Goal: Information Seeking & Learning: Learn about a topic

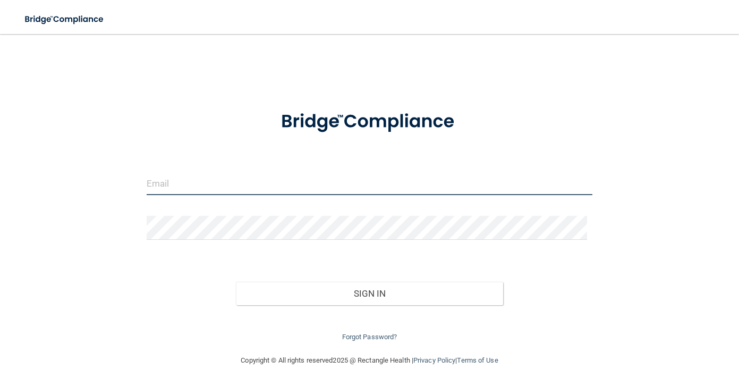
click at [200, 177] on input "email" at bounding box center [370, 183] width 446 height 24
type input "[EMAIL_ADDRESS][DOMAIN_NAME]"
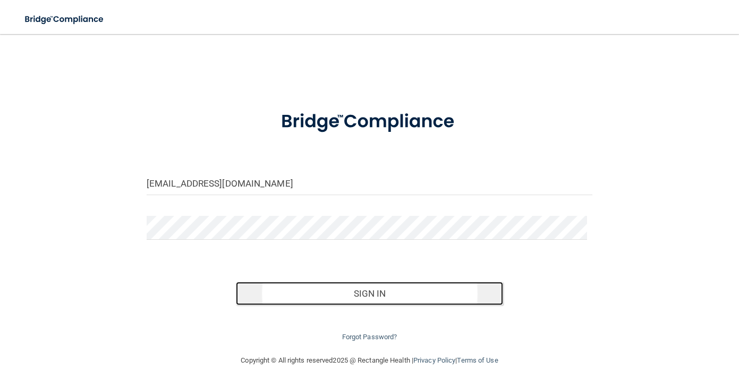
click at [324, 295] on button "Sign In" at bounding box center [369, 293] width 267 height 23
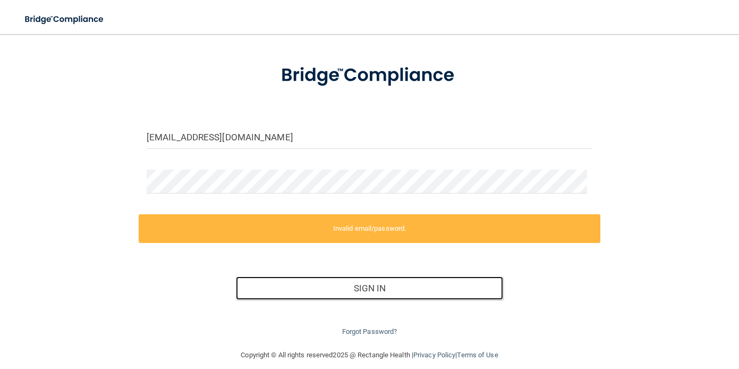
scroll to position [57, 0]
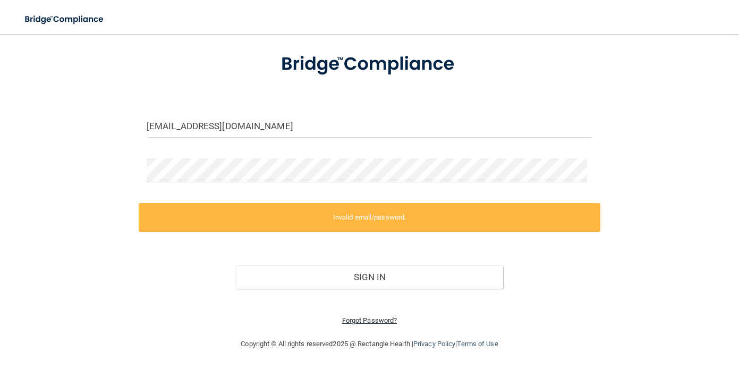
click at [368, 317] on link "Forgot Password?" at bounding box center [369, 320] width 55 height 8
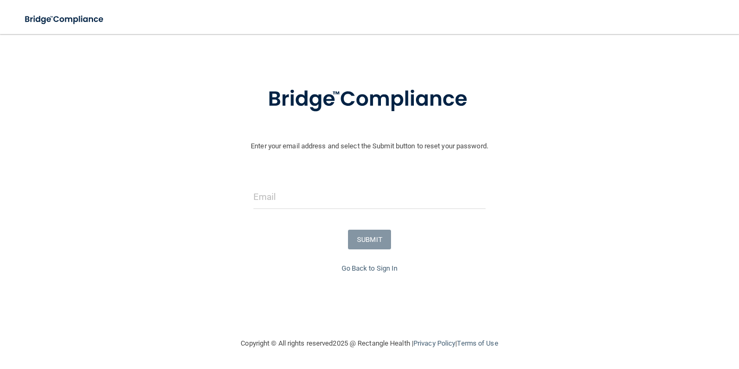
scroll to position [26, 0]
click at [278, 200] on input "email" at bounding box center [369, 197] width 232 height 24
type input "[EMAIL_ADDRESS][DOMAIN_NAME]"
click at [359, 239] on button "SUBMIT" at bounding box center [369, 240] width 43 height 20
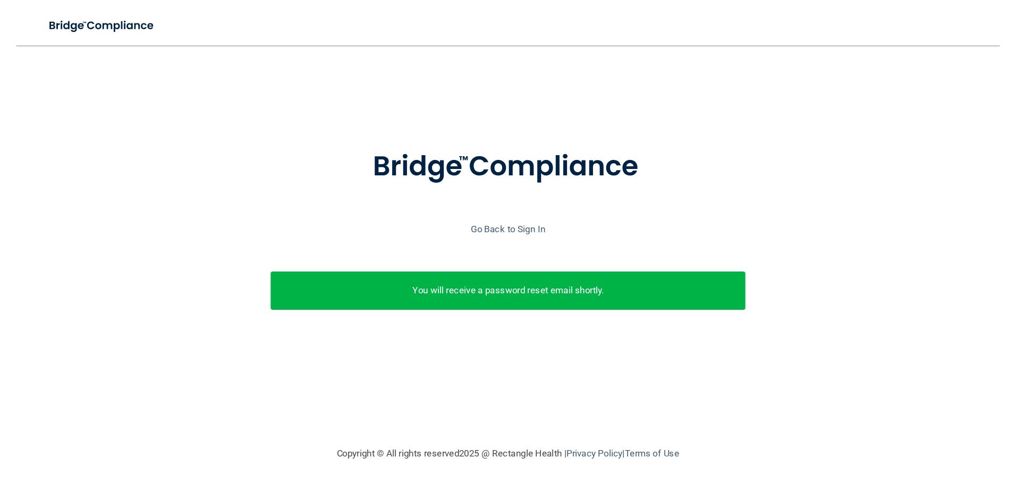
scroll to position [0, 0]
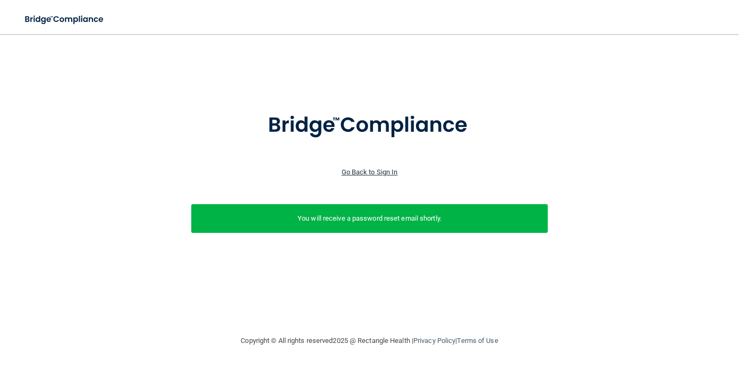
click at [368, 168] on link "Go Back to Sign In" at bounding box center [370, 172] width 56 height 8
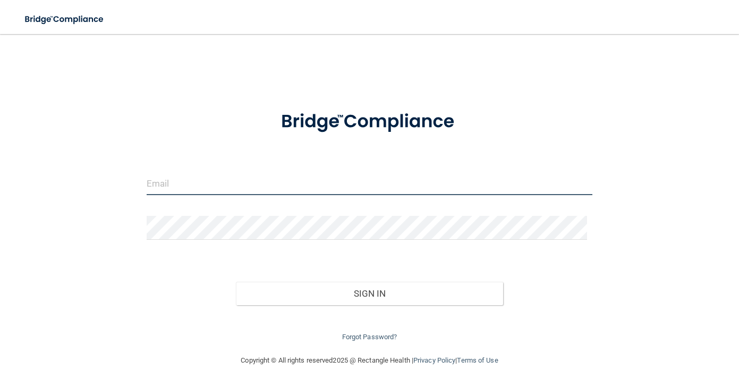
drag, startPoint x: 168, startPoint y: 182, endPoint x: 177, endPoint y: 190, distance: 12.0
click at [168, 182] on input "email" at bounding box center [370, 183] width 446 height 24
type input "[EMAIL_ADDRESS][DOMAIN_NAME]"
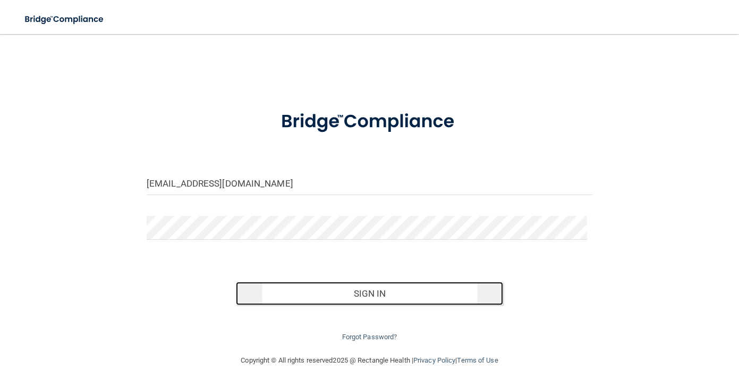
click at [337, 292] on button "Sign In" at bounding box center [369, 293] width 267 height 23
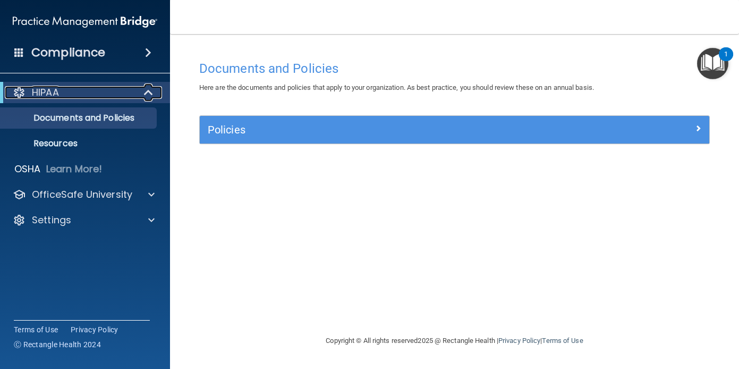
click at [150, 90] on span at bounding box center [149, 92] width 9 height 13
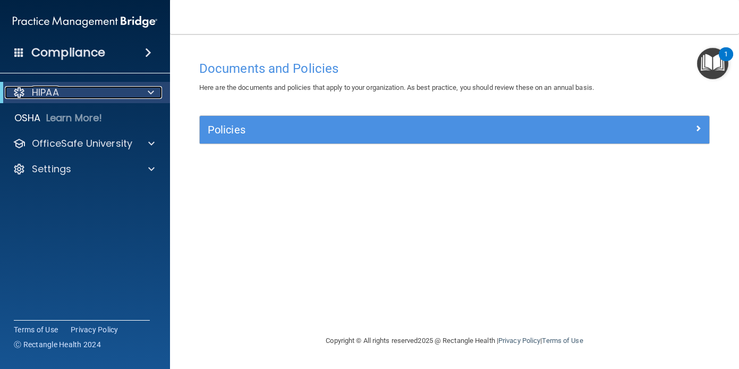
click at [148, 92] on span at bounding box center [151, 92] width 6 height 13
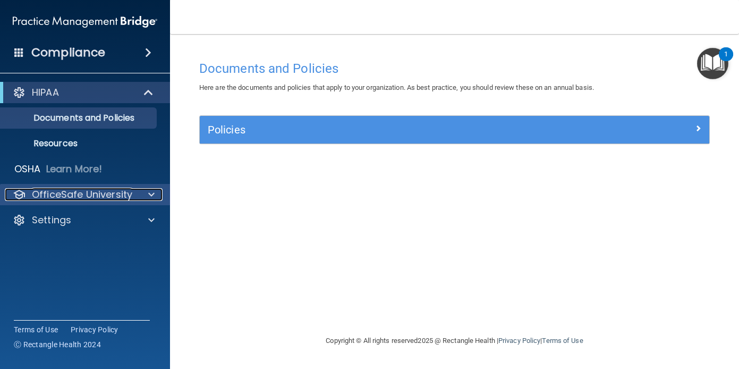
click at [153, 191] on span at bounding box center [151, 194] width 6 height 13
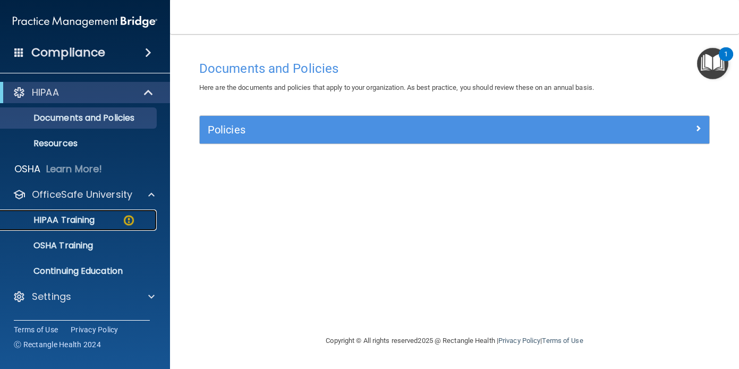
click at [58, 224] on p "HIPAA Training" at bounding box center [51, 220] width 88 height 11
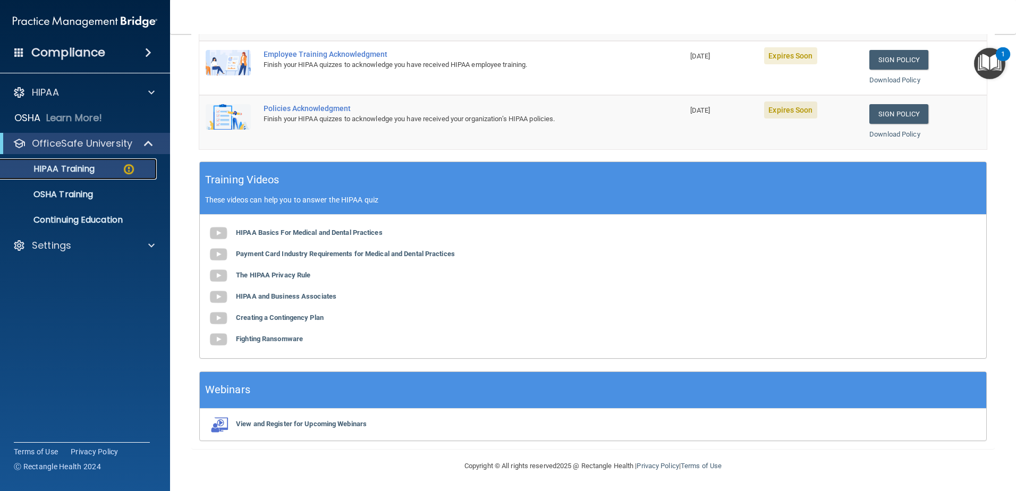
scroll to position [309, 0]
click at [214, 233] on img at bounding box center [218, 232] width 21 height 21
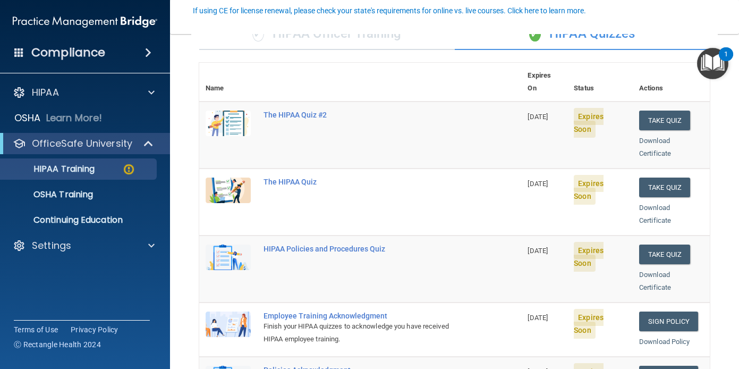
scroll to position [99, 0]
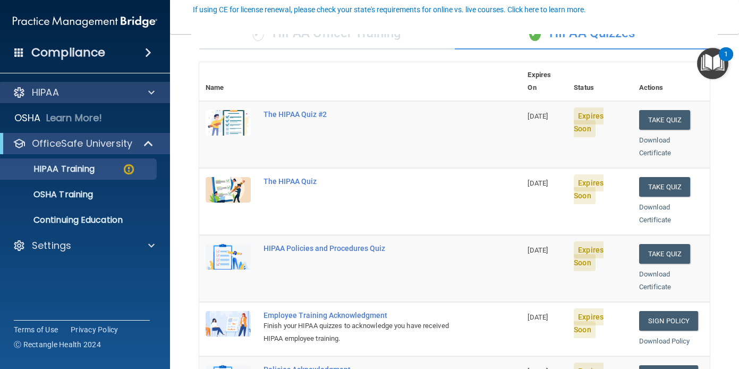
click at [152, 86] on div "HIPAA" at bounding box center [85, 92] width 171 height 21
click at [150, 91] on span at bounding box center [151, 92] width 6 height 13
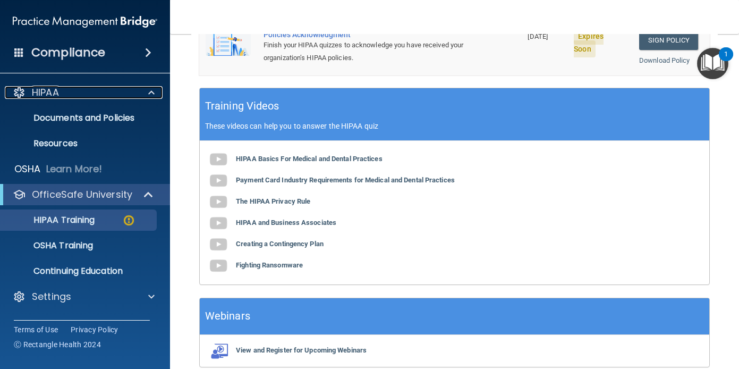
scroll to position [470, 0]
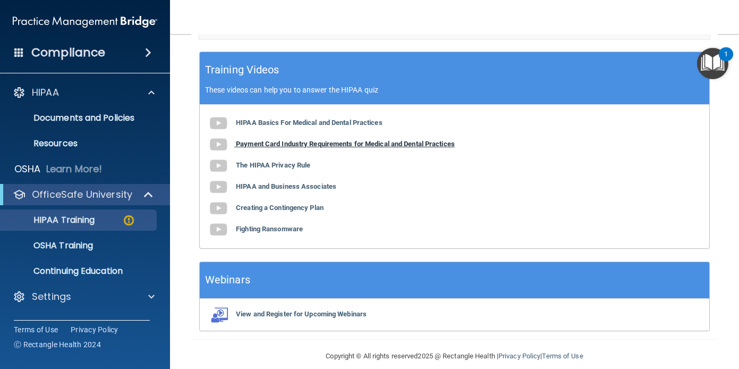
click at [219, 134] on img at bounding box center [218, 144] width 21 height 21
click at [275, 161] on b "The HIPAA Privacy Rule" at bounding box center [273, 165] width 74 height 8
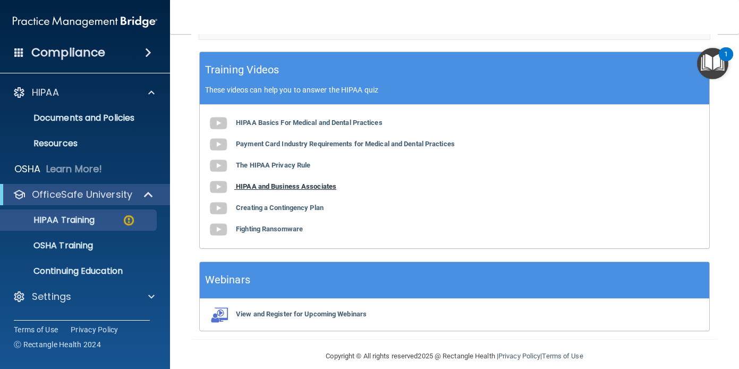
click at [305, 182] on b "HIPAA and Business Associates" at bounding box center [286, 186] width 100 height 8
click at [295, 204] on b "Creating a Contingency Plan" at bounding box center [280, 208] width 88 height 8
click at [270, 225] on b "Fighting Ransomware" at bounding box center [269, 229] width 67 height 8
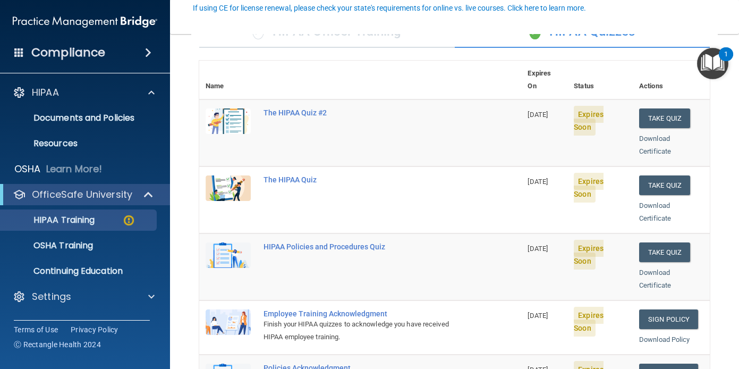
scroll to position [99, 0]
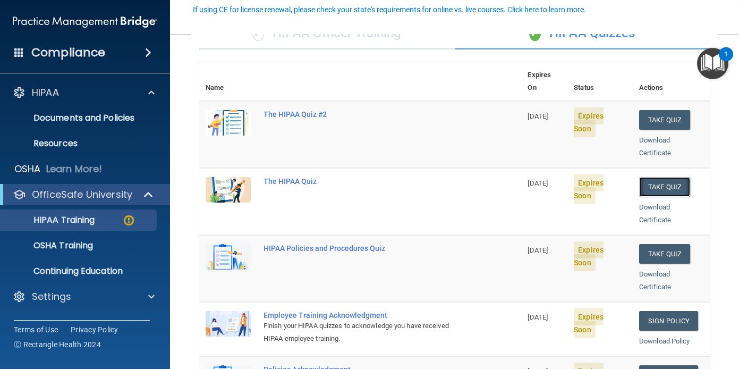
click at [670, 177] on button "Take Quiz" at bounding box center [664, 187] width 51 height 20
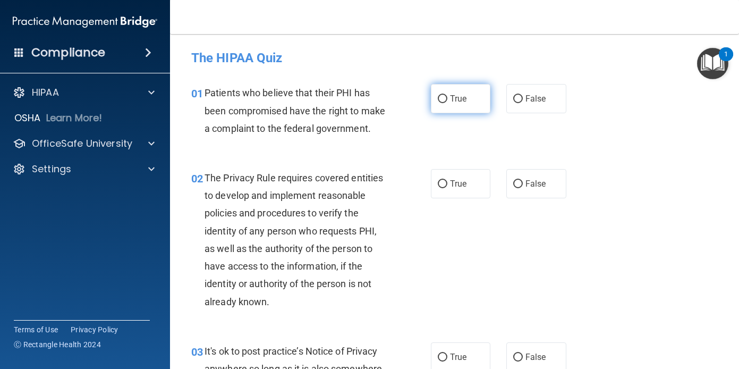
click at [461, 91] on label "True" at bounding box center [461, 98] width 60 height 29
click at [447, 95] on input "True" at bounding box center [443, 99] width 10 height 8
radio input "true"
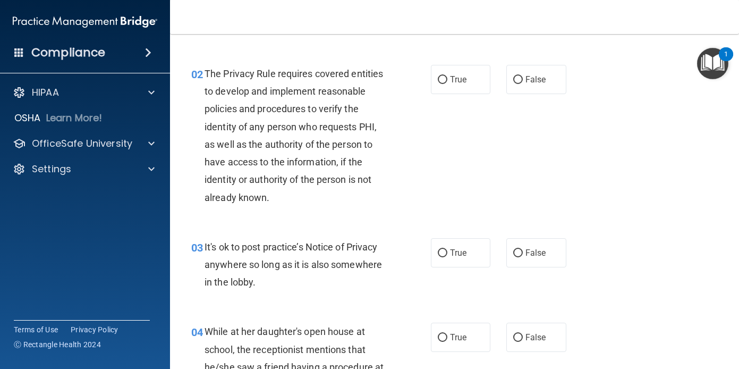
scroll to position [105, 0]
click at [444, 94] on label "True" at bounding box center [461, 78] width 60 height 29
click at [444, 83] on input "True" at bounding box center [443, 79] width 10 height 8
radio input "true"
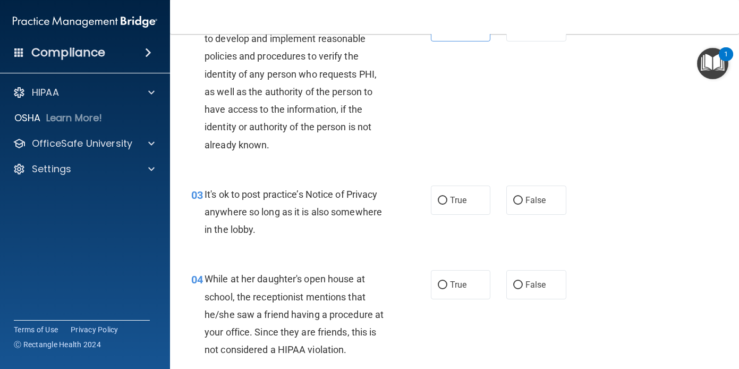
scroll to position [157, 0]
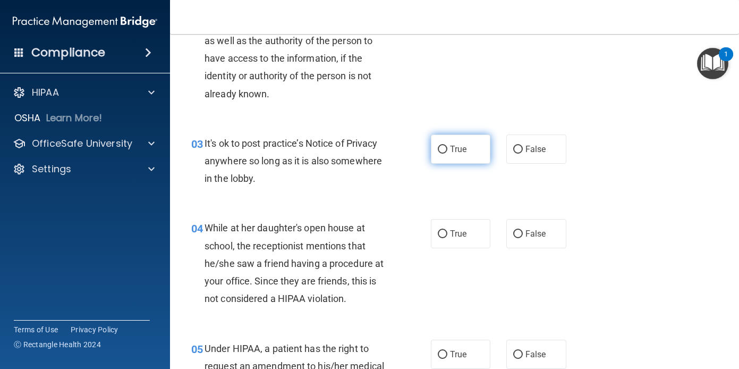
click at [450, 154] on span "True" at bounding box center [458, 149] width 16 height 10
click at [447, 154] on input "True" at bounding box center [443, 150] width 10 height 8
radio input "true"
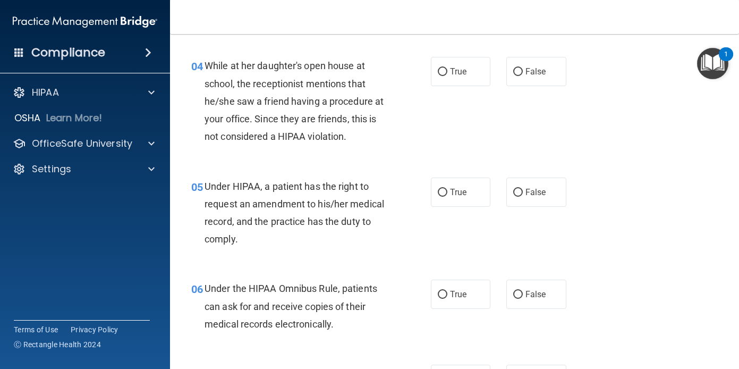
scroll to position [370, 0]
click at [546, 84] on label "False" at bounding box center [536, 70] width 60 height 29
click at [523, 75] on input "False" at bounding box center [518, 71] width 10 height 8
radio input "true"
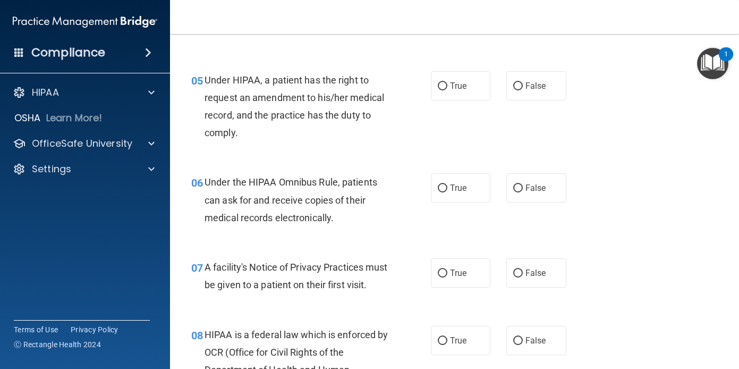
scroll to position [477, 0]
click at [440, 90] on input "True" at bounding box center [443, 86] width 10 height 8
radio input "true"
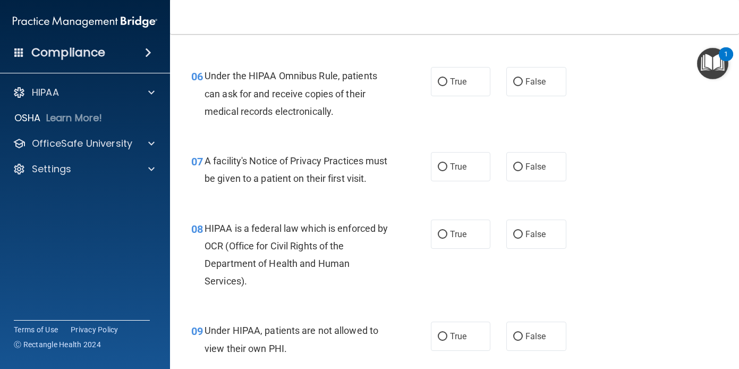
scroll to position [583, 0]
click at [443, 96] on label "True" at bounding box center [461, 80] width 60 height 29
click at [443, 86] on input "True" at bounding box center [443, 82] width 10 height 8
radio input "true"
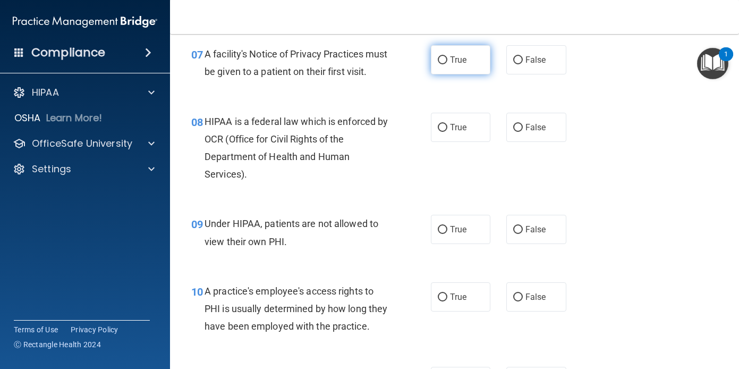
scroll to position [690, 0]
click at [445, 74] on label "True" at bounding box center [461, 59] width 60 height 29
click at [445, 64] on input "True" at bounding box center [443, 60] width 10 height 8
radio input "true"
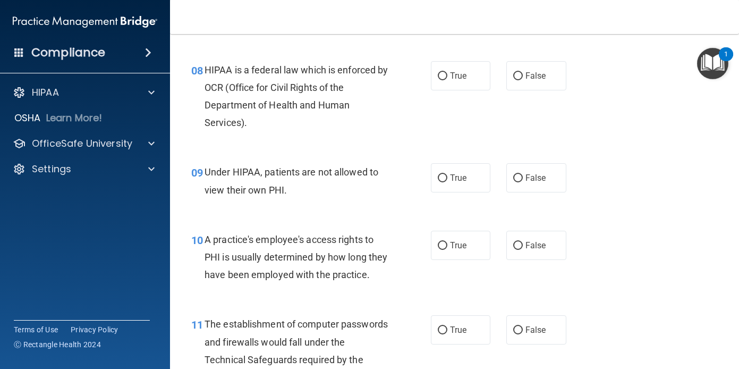
scroll to position [741, 0]
click at [442, 90] on label "True" at bounding box center [461, 75] width 60 height 29
click at [442, 80] on input "True" at bounding box center [443, 76] width 10 height 8
radio input "true"
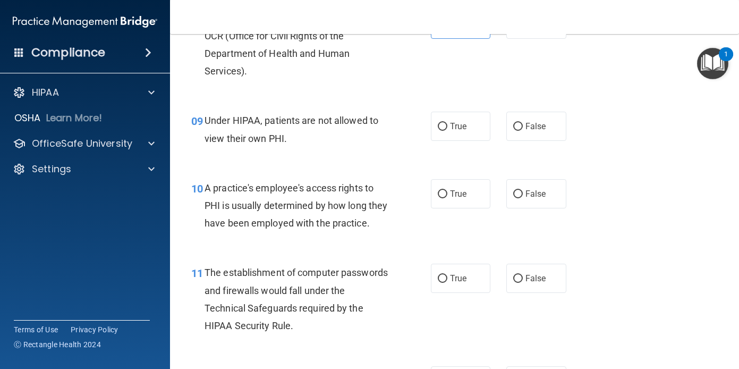
scroll to position [793, 0]
click at [535, 131] on span "False" at bounding box center [536, 126] width 21 height 10
click at [523, 130] on input "False" at bounding box center [518, 126] width 10 height 8
radio input "true"
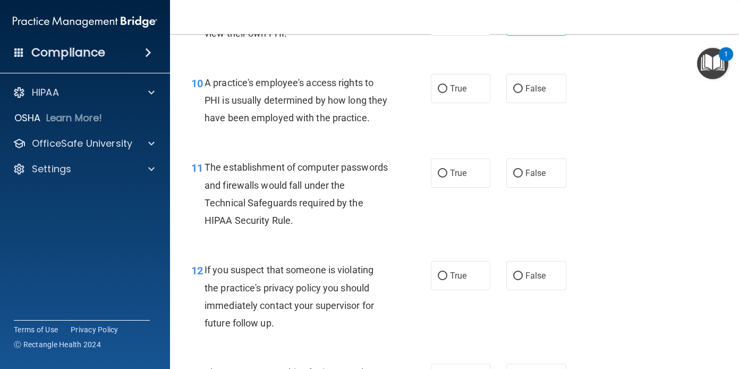
scroll to position [898, 0]
click at [518, 103] on label "False" at bounding box center [536, 87] width 60 height 29
click at [534, 93] on span "False" at bounding box center [536, 88] width 21 height 10
click at [523, 92] on input "False" at bounding box center [518, 88] width 10 height 8
radio input "true"
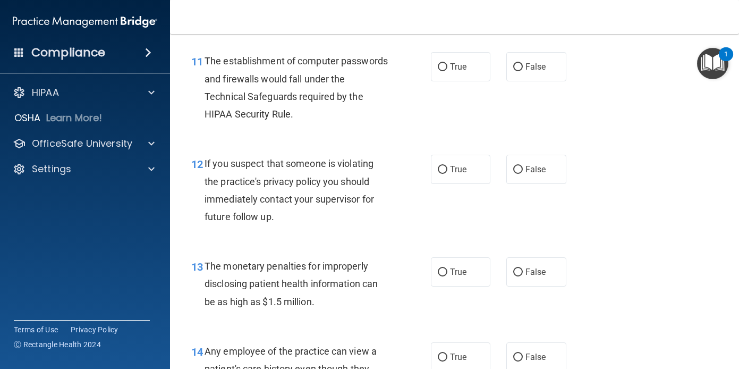
scroll to position [1004, 0]
click at [444, 81] on label "True" at bounding box center [461, 66] width 60 height 29
click at [444, 71] on input "True" at bounding box center [443, 67] width 10 height 8
radio input "true"
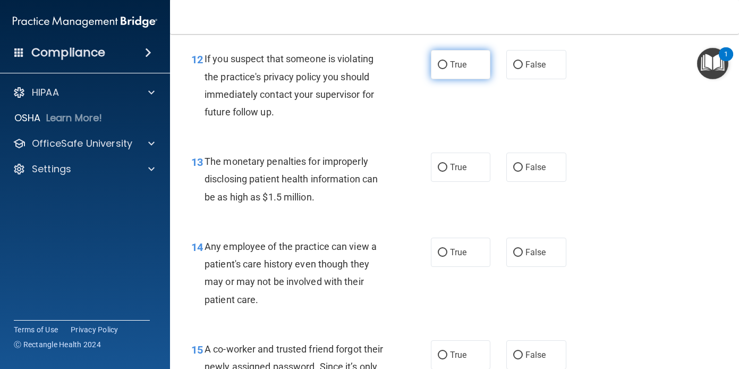
click at [451, 70] on span "True" at bounding box center [458, 65] width 16 height 10
click at [447, 69] on input "True" at bounding box center [443, 65] width 10 height 8
radio input "true"
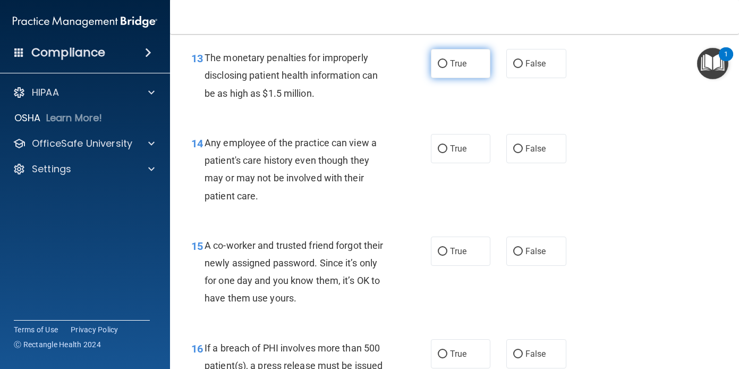
click at [453, 78] on label "True" at bounding box center [461, 63] width 60 height 29
click at [447, 68] on input "True" at bounding box center [443, 64] width 10 height 8
radio input "true"
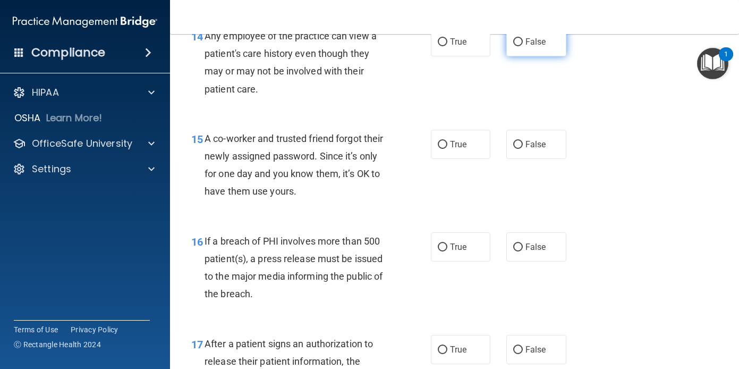
click at [527, 56] on label "False" at bounding box center [536, 41] width 60 height 29
click at [523, 46] on input "False" at bounding box center [518, 42] width 10 height 8
radio input "true"
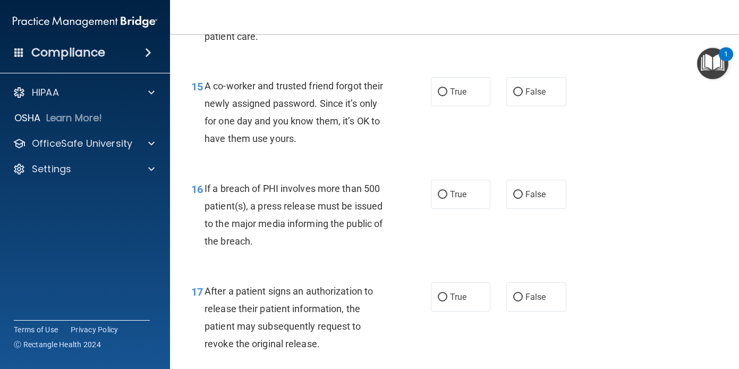
scroll to position [1372, 0]
drag, startPoint x: 546, startPoint y: 146, endPoint x: 538, endPoint y: 147, distance: 8.0
click at [546, 106] on label "False" at bounding box center [536, 91] width 60 height 29
click at [523, 96] on input "False" at bounding box center [518, 92] width 10 height 8
radio input "true"
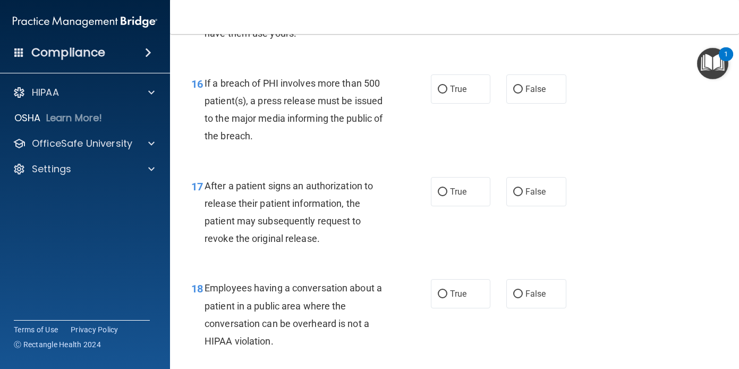
scroll to position [1477, 0]
click at [450, 103] on label "True" at bounding box center [461, 88] width 60 height 29
click at [447, 93] on input "True" at bounding box center [443, 89] width 10 height 8
radio input "true"
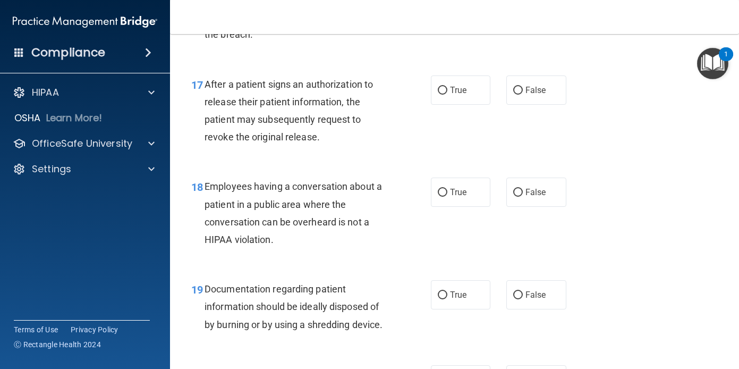
scroll to position [1579, 0]
click at [447, 104] on label "True" at bounding box center [461, 89] width 60 height 29
click at [447, 94] on input "True" at bounding box center [443, 90] width 10 height 8
radio input "true"
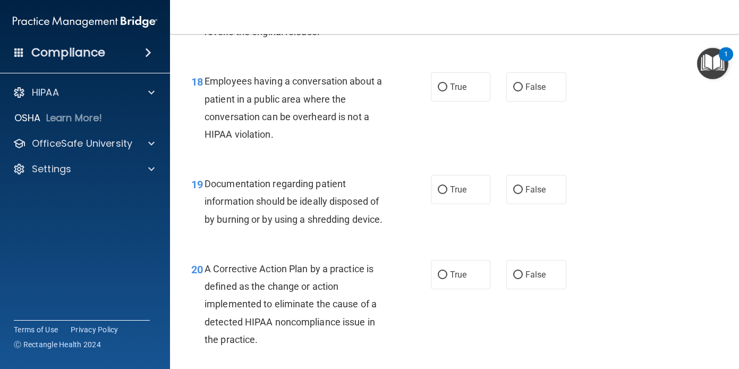
scroll to position [1684, 0]
click at [514, 91] on input "False" at bounding box center [518, 87] width 10 height 8
radio input "true"
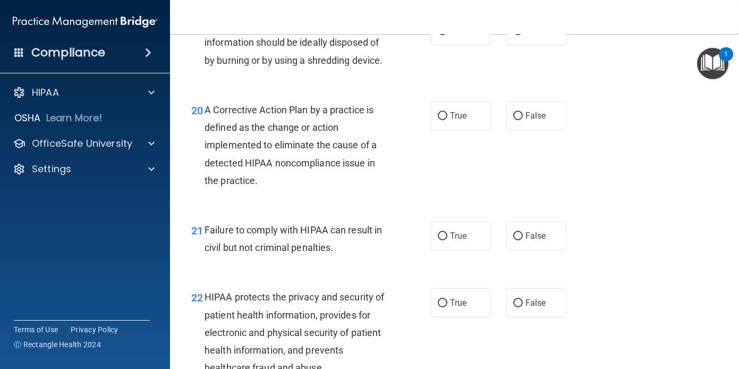
scroll to position [1843, 0]
click at [439, 35] on input "True" at bounding box center [443, 31] width 10 height 8
radio input "true"
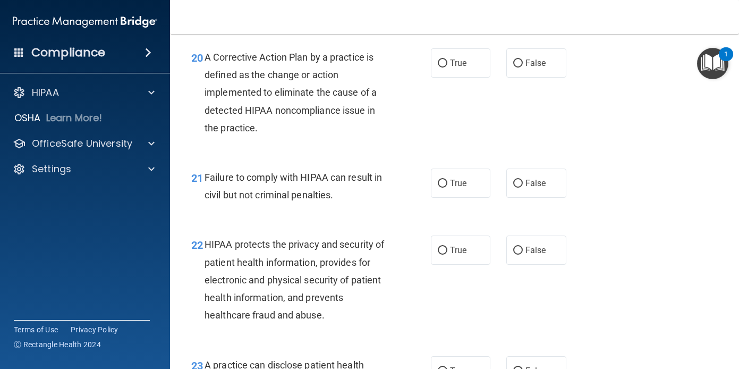
scroll to position [1895, 0]
click at [433, 77] on label "True" at bounding box center [461, 62] width 60 height 29
click at [438, 67] on input "True" at bounding box center [443, 63] width 10 height 8
radio input "true"
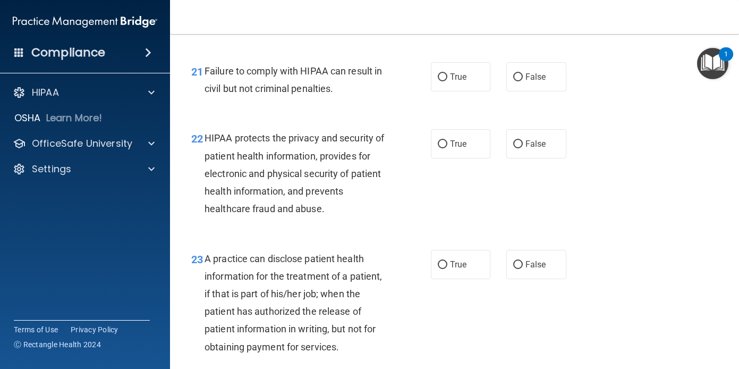
scroll to position [2002, 0]
click at [465, 91] on label "True" at bounding box center [461, 76] width 60 height 29
click at [447, 81] on input "True" at bounding box center [443, 77] width 10 height 8
radio input "true"
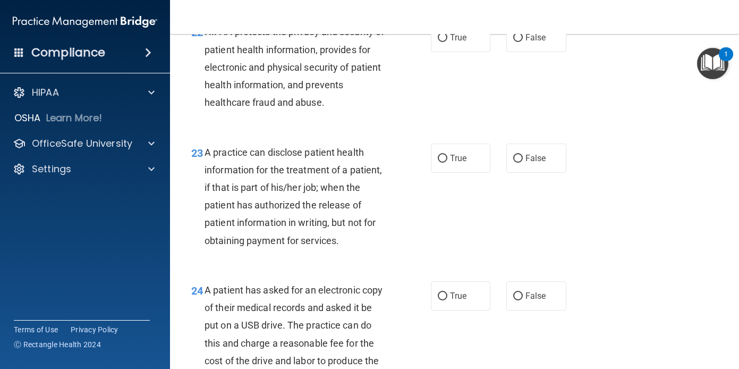
scroll to position [2108, 0]
click at [438, 52] on label "True" at bounding box center [461, 36] width 60 height 29
click at [438, 41] on input "True" at bounding box center [443, 37] width 10 height 8
radio input "true"
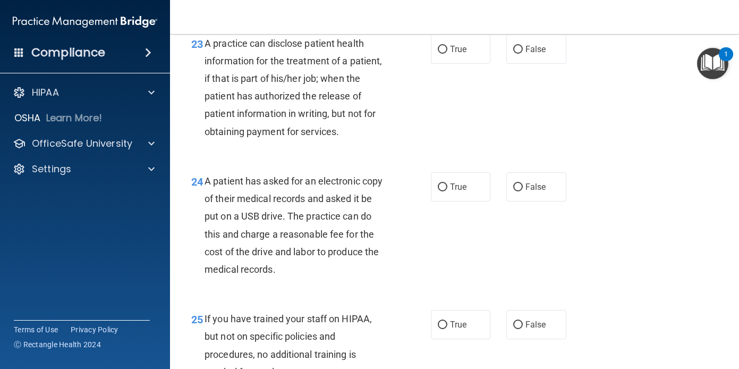
scroll to position [2217, 0]
click at [445, 63] on label "True" at bounding box center [461, 48] width 60 height 29
click at [445, 53] on input "True" at bounding box center [443, 49] width 10 height 8
radio input "true"
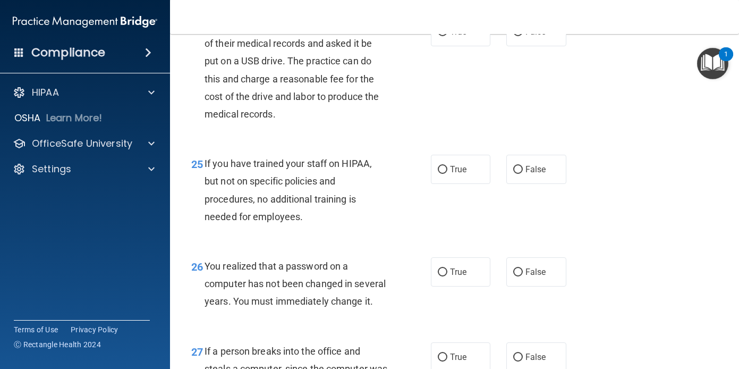
scroll to position [2372, 0]
click at [440, 46] on label "True" at bounding box center [461, 30] width 60 height 29
click at [440, 36] on input "True" at bounding box center [443, 32] width 10 height 8
radio input "true"
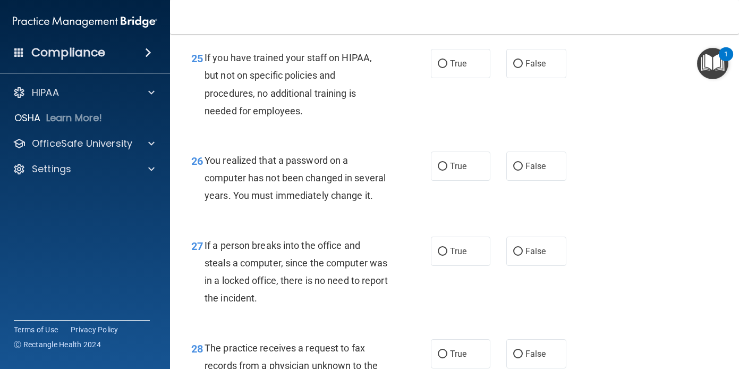
scroll to position [2478, 0]
click at [520, 78] on label "False" at bounding box center [536, 62] width 60 height 29
click at [520, 67] on input "False" at bounding box center [518, 64] width 10 height 8
radio input "true"
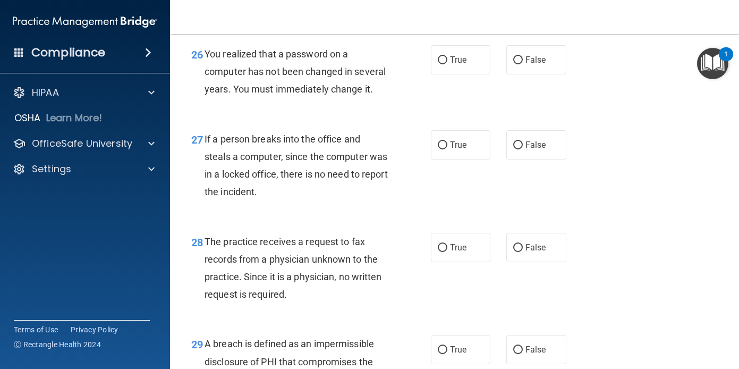
scroll to position [2584, 0]
click at [442, 74] on label "True" at bounding box center [461, 59] width 60 height 29
click at [442, 64] on input "True" at bounding box center [443, 60] width 10 height 8
radio input "true"
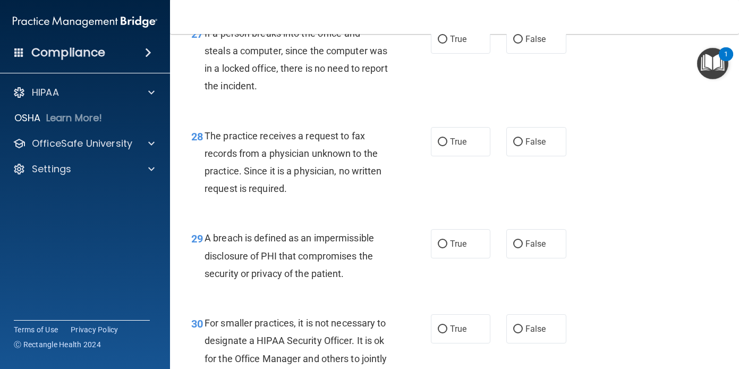
scroll to position [2690, 0]
drag, startPoint x: 531, startPoint y: 108, endPoint x: 485, endPoint y: 124, distance: 48.4
click at [530, 44] on span "False" at bounding box center [536, 38] width 21 height 10
click at [523, 43] on input "False" at bounding box center [518, 39] width 10 height 8
radio input "true"
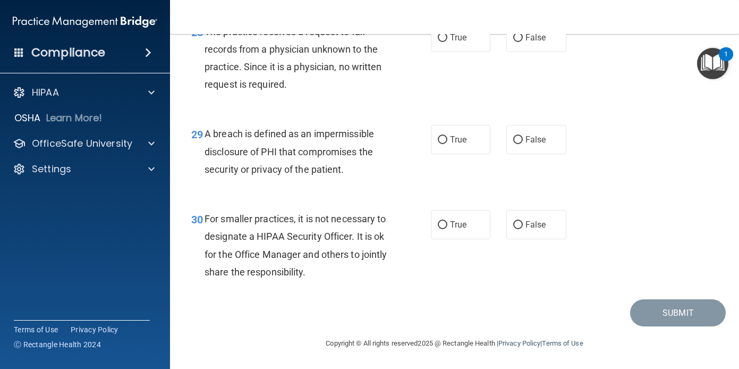
scroll to position [2796, 0]
click at [522, 52] on label "False" at bounding box center [536, 37] width 60 height 29
click at [522, 42] on input "False" at bounding box center [518, 38] width 10 height 8
radio input "true"
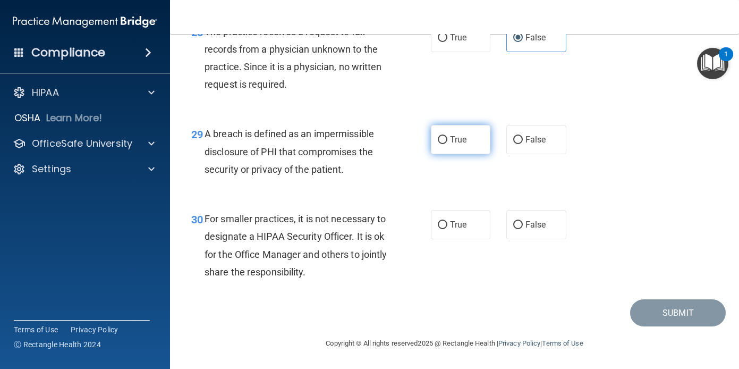
click at [451, 140] on span "True" at bounding box center [458, 139] width 16 height 10
click at [447, 140] on input "True" at bounding box center [443, 140] width 10 height 8
radio input "true"
click at [546, 224] on label "False" at bounding box center [536, 224] width 60 height 29
click at [523, 224] on input "False" at bounding box center [518, 225] width 10 height 8
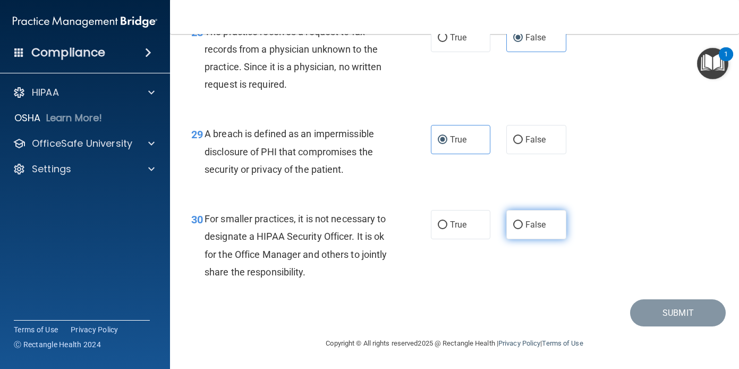
radio input "true"
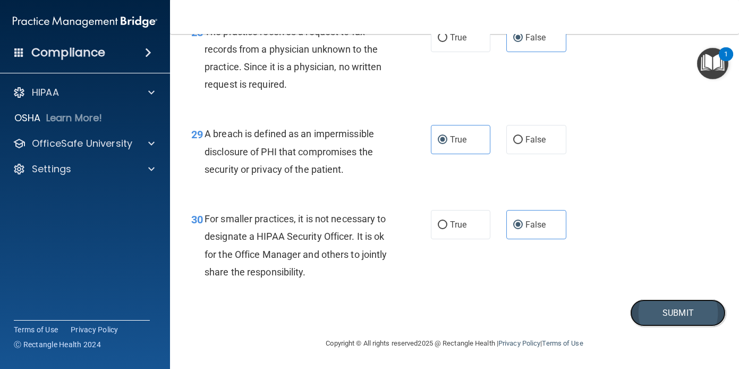
click at [649, 309] on button "Submit" at bounding box center [678, 312] width 96 height 27
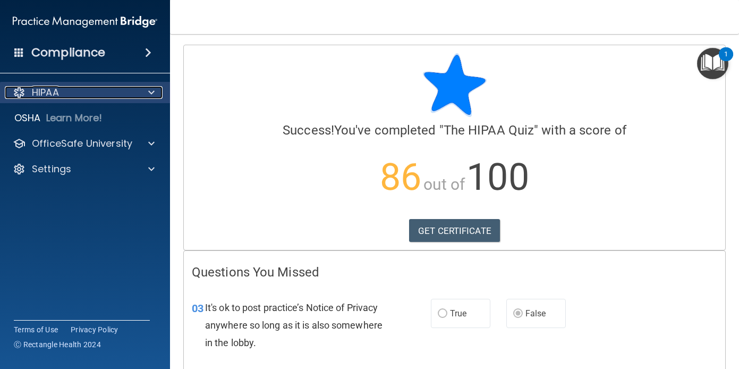
click at [147, 90] on div at bounding box center [150, 92] width 27 height 13
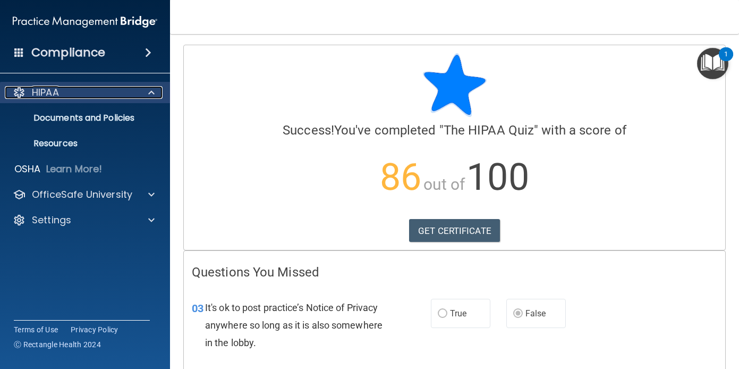
click at [147, 90] on div at bounding box center [150, 92] width 27 height 13
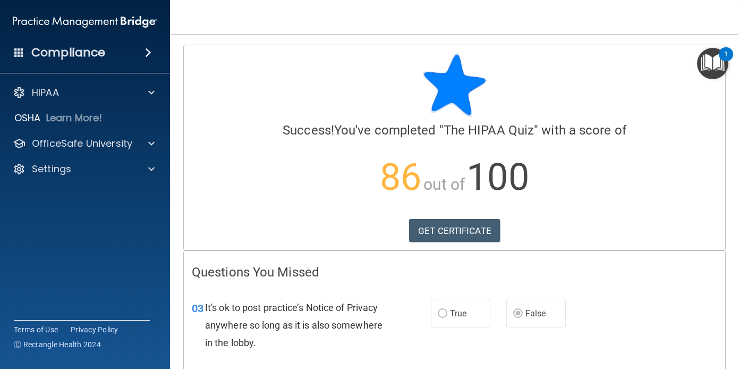
click at [134, 49] on div "Compliance" at bounding box center [85, 52] width 170 height 23
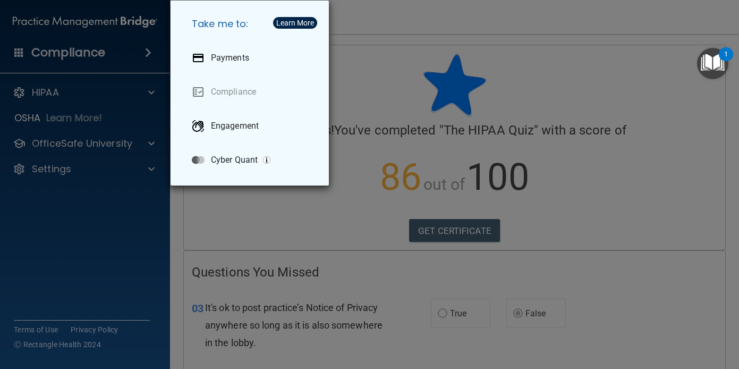
click at [134, 51] on div "Take me to: Payments Compliance Engagement Cyber Quant" at bounding box center [369, 184] width 739 height 369
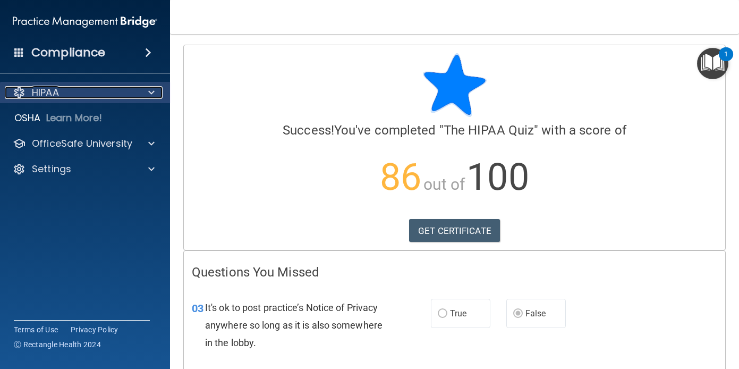
click at [95, 93] on div "HIPAA" at bounding box center [71, 92] width 132 height 13
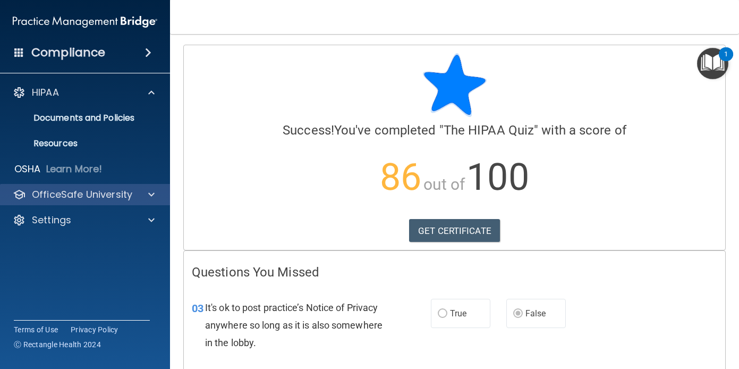
click at [140, 202] on div "OfficeSafe University" at bounding box center [85, 194] width 171 height 21
click at [123, 201] on div "OfficeSafe University" at bounding box center [85, 194] width 171 height 21
click at [156, 193] on div at bounding box center [150, 194] width 27 height 13
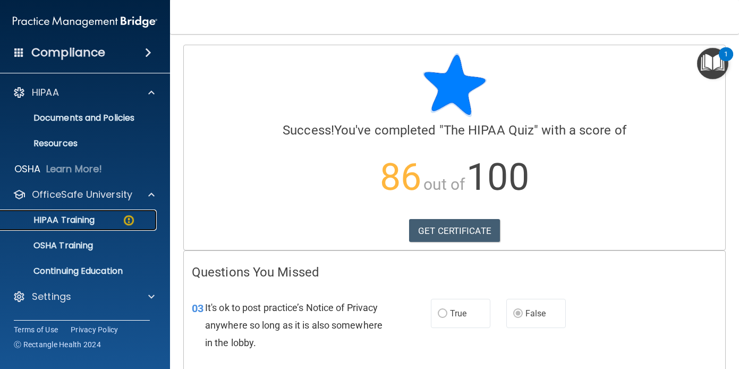
click at [71, 220] on p "HIPAA Training" at bounding box center [51, 220] width 88 height 11
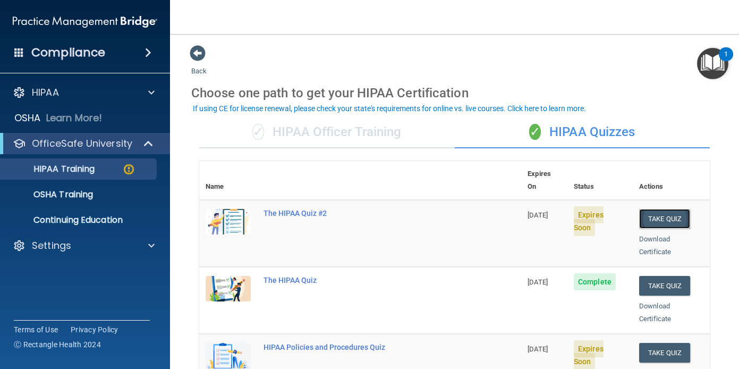
click at [669, 209] on button "Take Quiz" at bounding box center [664, 219] width 51 height 20
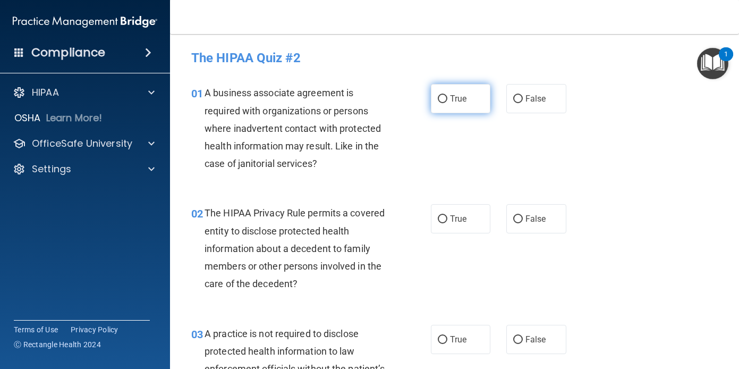
click at [445, 105] on label "True" at bounding box center [461, 98] width 60 height 29
click at [445, 103] on input "True" at bounding box center [443, 99] width 10 height 8
radio input "true"
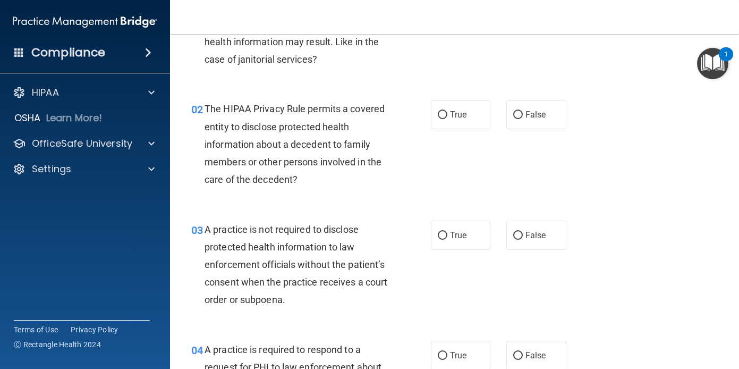
scroll to position [105, 0]
click at [515, 124] on label "False" at bounding box center [536, 113] width 60 height 29
click at [515, 118] on input "False" at bounding box center [518, 115] width 10 height 8
radio input "true"
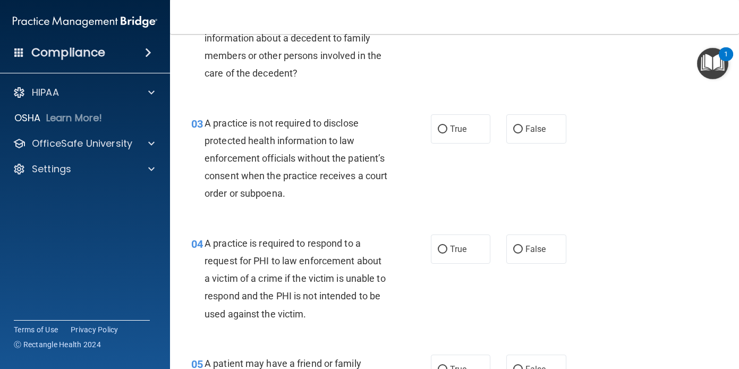
scroll to position [211, 0]
click at [448, 134] on label "True" at bounding box center [461, 128] width 60 height 29
click at [447, 133] on input "True" at bounding box center [443, 129] width 10 height 8
radio input "true"
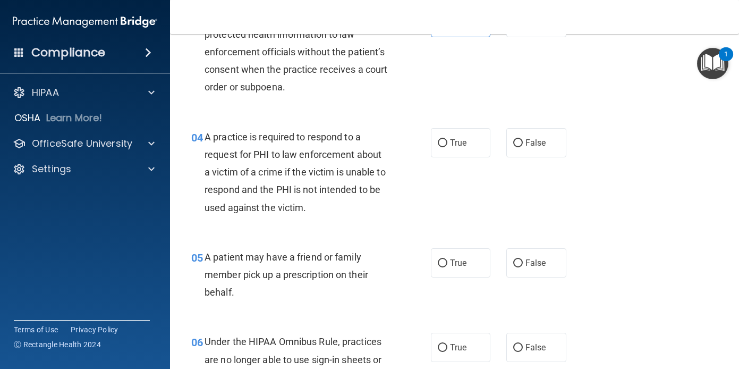
scroll to position [317, 0]
click at [519, 146] on label "False" at bounding box center [536, 142] width 60 height 29
click at [519, 146] on input "False" at bounding box center [518, 143] width 10 height 8
radio input "true"
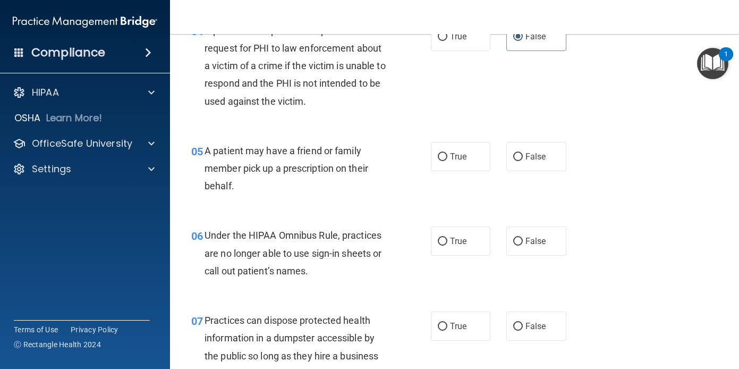
scroll to position [424, 0]
click at [441, 160] on label "True" at bounding box center [461, 155] width 60 height 29
click at [441, 160] on input "True" at bounding box center [443, 157] width 10 height 8
radio input "true"
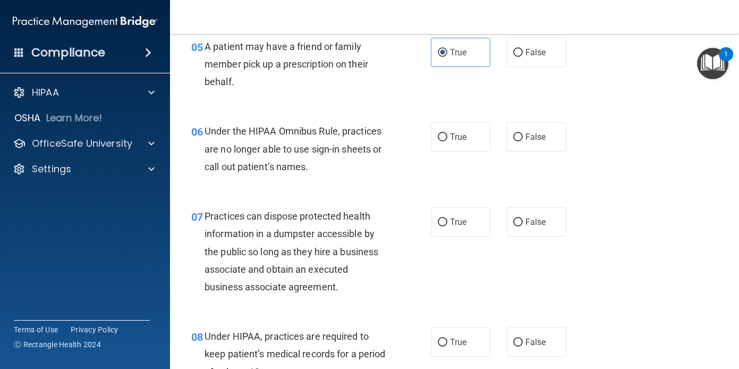
scroll to position [528, 0]
click at [454, 137] on span "True" at bounding box center [458, 136] width 16 height 10
click at [447, 137] on input "True" at bounding box center [443, 137] width 10 height 8
radio input "true"
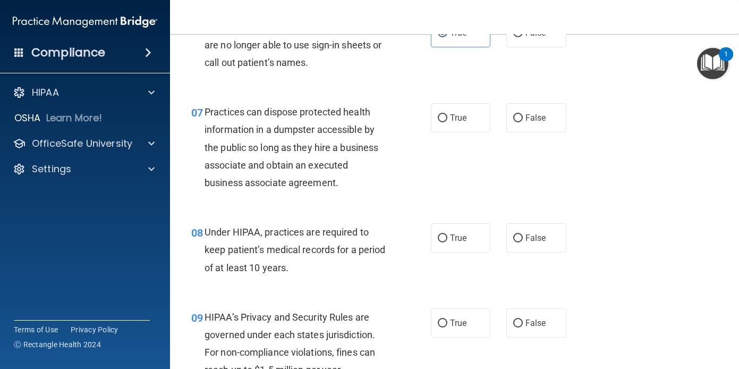
scroll to position [632, 0]
click at [534, 122] on label "False" at bounding box center [536, 117] width 60 height 29
click at [523, 122] on input "False" at bounding box center [518, 118] width 10 height 8
radio input "true"
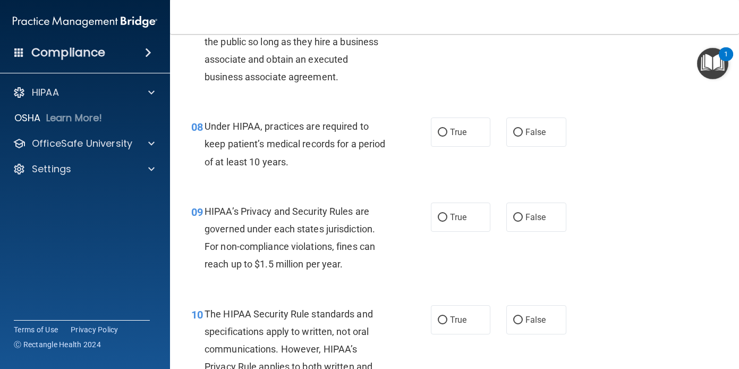
scroll to position [738, 0]
click at [450, 136] on span "True" at bounding box center [458, 131] width 16 height 10
click at [447, 136] on input "True" at bounding box center [443, 132] width 10 height 8
radio input "true"
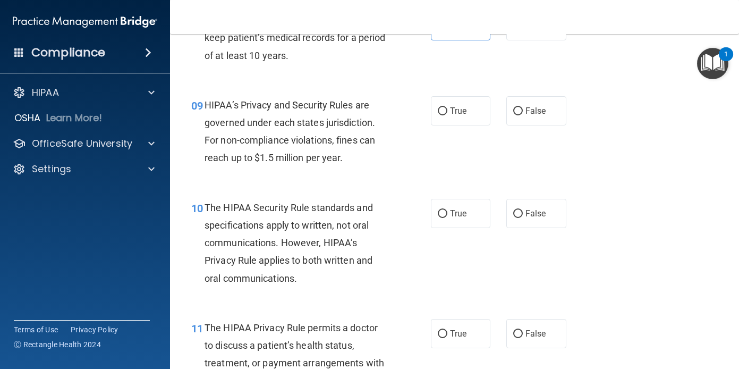
scroll to position [844, 0]
click at [441, 113] on input "True" at bounding box center [443, 111] width 10 height 8
radio input "true"
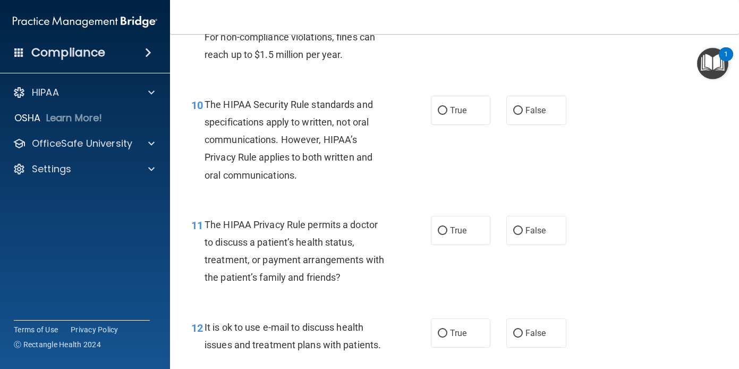
scroll to position [947, 0]
click at [442, 118] on label "True" at bounding box center [461, 109] width 60 height 29
click at [442, 114] on input "True" at bounding box center [443, 110] width 10 height 8
radio input "true"
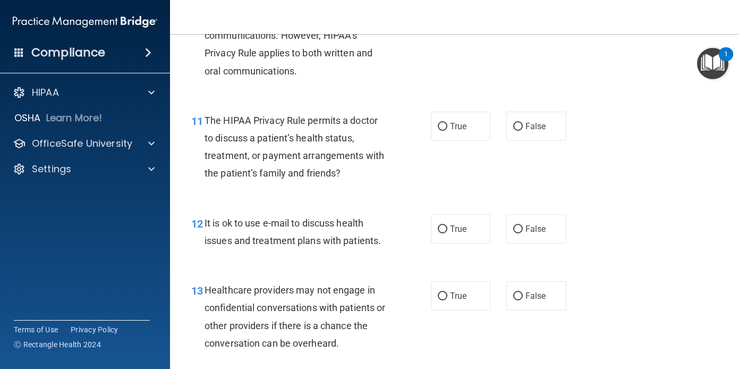
scroll to position [1051, 0]
click at [513, 124] on input "False" at bounding box center [518, 126] width 10 height 8
radio input "true"
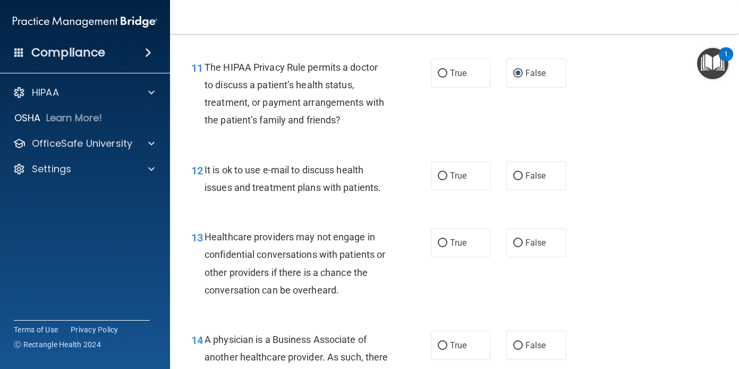
scroll to position [1104, 0]
click at [441, 172] on input "True" at bounding box center [443, 176] width 10 height 8
radio input "true"
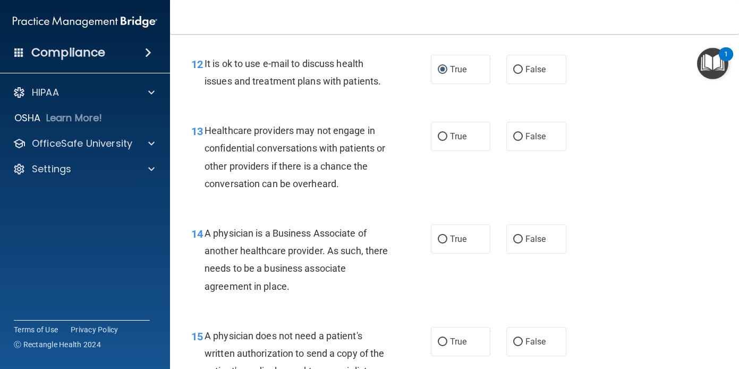
scroll to position [1210, 0]
click at [450, 139] on span "True" at bounding box center [458, 136] width 16 height 10
click at [446, 139] on input "True" at bounding box center [443, 136] width 10 height 8
radio input "true"
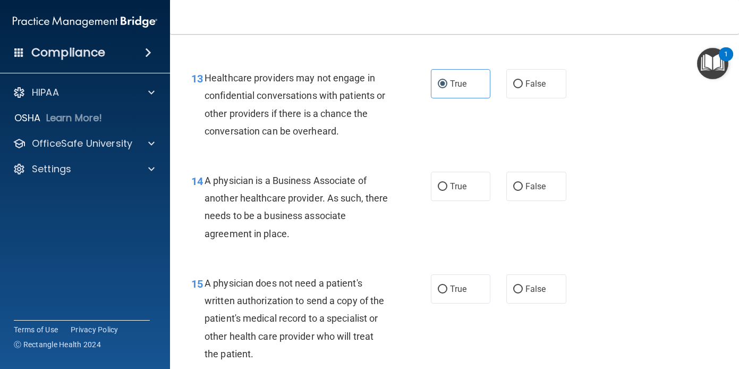
scroll to position [1263, 0]
click at [433, 184] on label "True" at bounding box center [461, 185] width 60 height 29
click at [438, 184] on input "True" at bounding box center [443, 186] width 10 height 8
radio input "true"
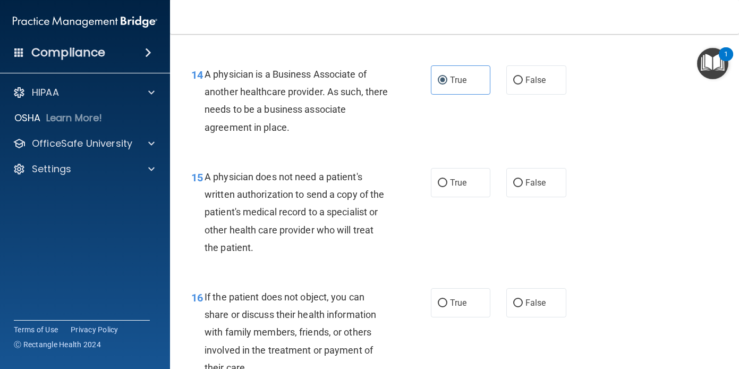
scroll to position [1369, 0]
click at [528, 182] on span "False" at bounding box center [536, 182] width 21 height 10
click at [523, 182] on input "False" at bounding box center [518, 183] width 10 height 8
radio input "true"
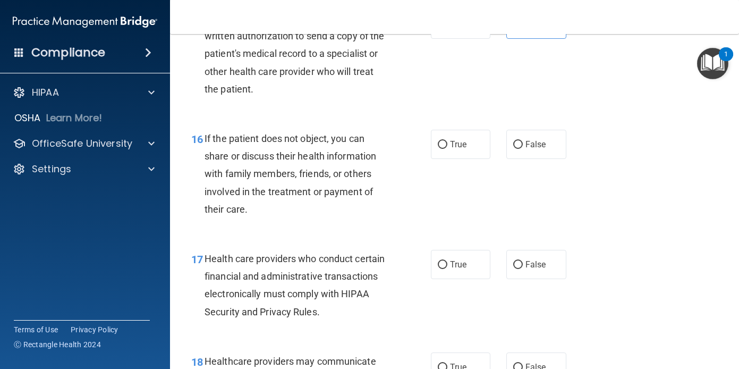
scroll to position [1528, 0]
click at [535, 140] on span "False" at bounding box center [536, 144] width 21 height 10
click at [523, 140] on input "False" at bounding box center [518, 144] width 10 height 8
radio input "true"
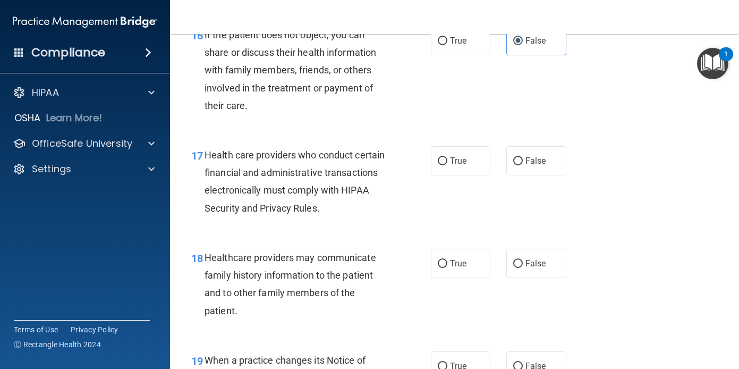
scroll to position [1631, 0]
click at [450, 163] on span "True" at bounding box center [458, 160] width 16 height 10
click at [447, 163] on input "True" at bounding box center [443, 161] width 10 height 8
radio input "true"
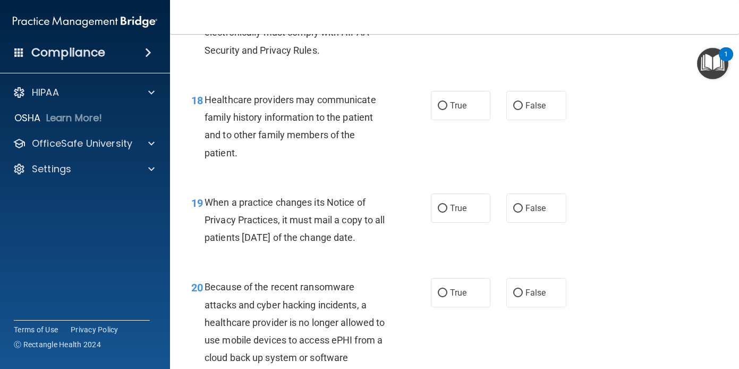
scroll to position [1789, 0]
click at [534, 116] on label "False" at bounding box center [536, 104] width 60 height 29
click at [523, 109] on input "False" at bounding box center [518, 105] width 10 height 8
radio input "true"
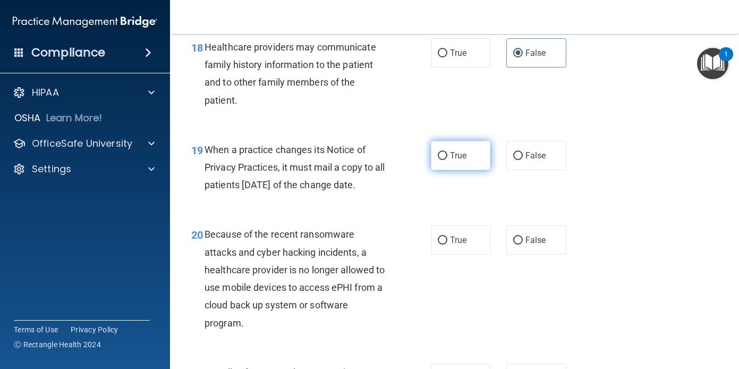
click at [456, 154] on span "True" at bounding box center [458, 155] width 16 height 10
click at [447, 154] on input "True" at bounding box center [443, 156] width 10 height 8
radio input "true"
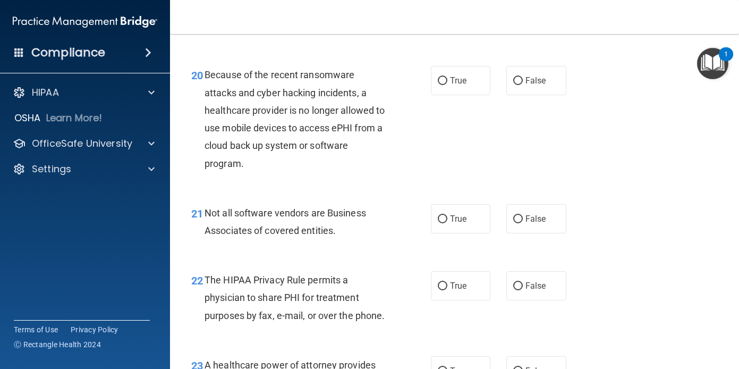
scroll to position [2001, 0]
click at [532, 95] on label "False" at bounding box center [536, 79] width 60 height 29
click at [523, 84] on input "False" at bounding box center [518, 81] width 10 height 8
radio input "true"
click at [448, 95] on label "True" at bounding box center [461, 79] width 60 height 29
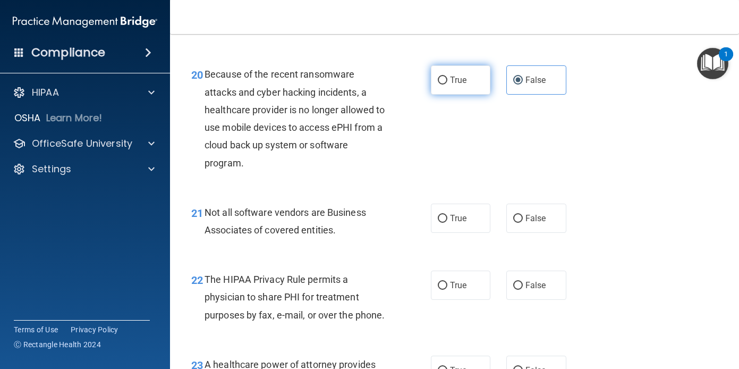
click at [447, 84] on input "True" at bounding box center [443, 81] width 10 height 8
radio input "true"
radio input "false"
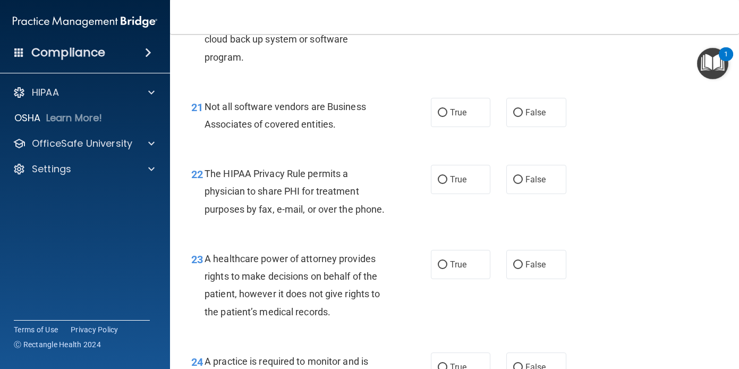
scroll to position [2107, 0]
click at [439, 126] on label "True" at bounding box center [461, 111] width 60 height 29
click at [439, 116] on input "True" at bounding box center [443, 112] width 10 height 8
radio input "true"
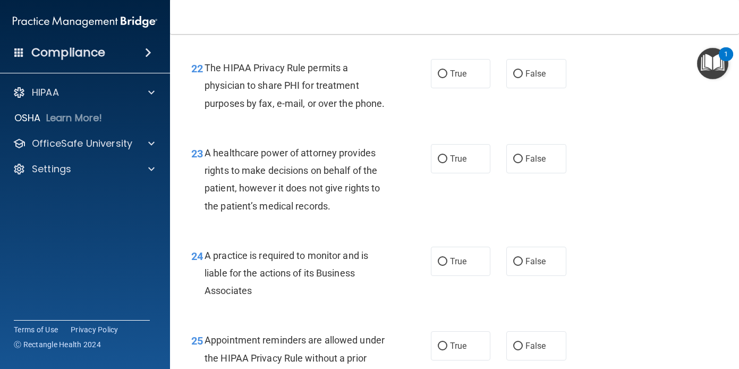
scroll to position [2213, 0]
click at [530, 88] on label "False" at bounding box center [536, 72] width 60 height 29
click at [523, 78] on input "False" at bounding box center [518, 74] width 10 height 8
radio input "true"
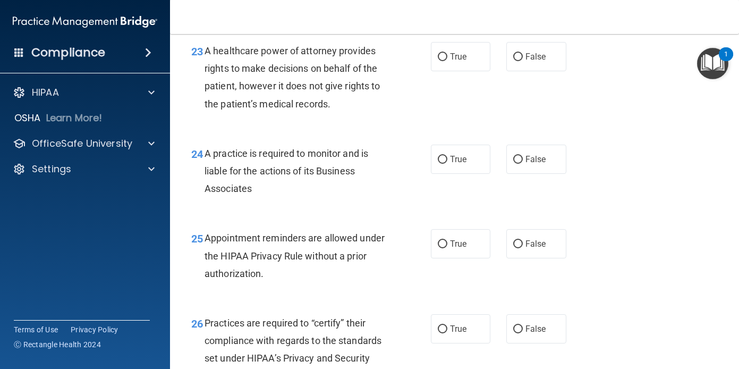
scroll to position [2315, 0]
click at [455, 71] on label "True" at bounding box center [461, 55] width 60 height 29
click at [447, 61] on input "True" at bounding box center [443, 57] width 10 height 8
radio input "true"
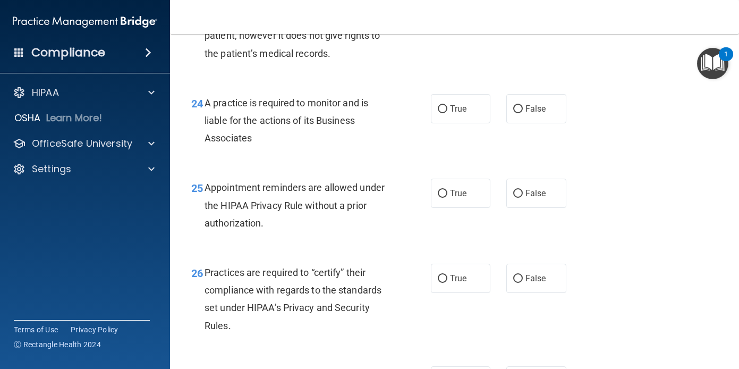
scroll to position [2366, 0]
click at [448, 123] on label "True" at bounding box center [461, 108] width 60 height 29
click at [443, 123] on label "True" at bounding box center [461, 108] width 60 height 29
click at [443, 113] on input "True" at bounding box center [443, 109] width 10 height 8
radio input "true"
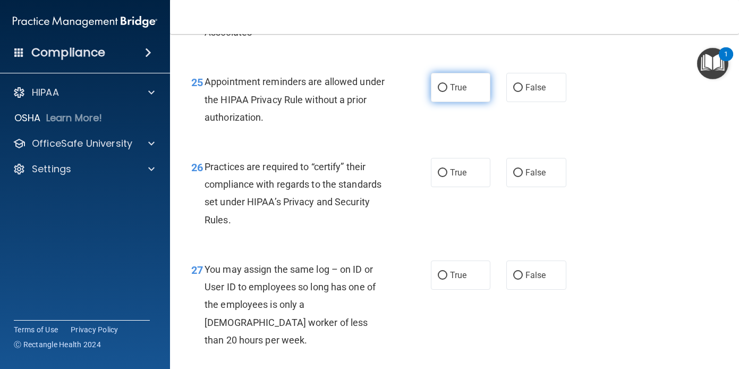
scroll to position [2471, 0]
click at [444, 101] on label "True" at bounding box center [461, 86] width 60 height 29
click at [444, 91] on input "True" at bounding box center [443, 87] width 10 height 8
radio input "true"
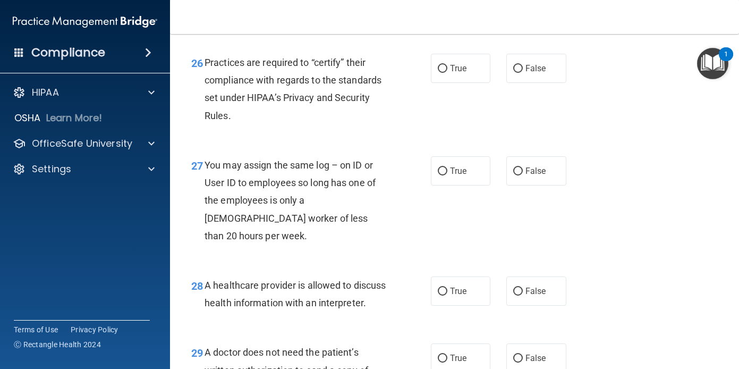
scroll to position [2576, 0]
click at [445, 82] on label "True" at bounding box center [461, 67] width 60 height 29
click at [445, 72] on input "True" at bounding box center [443, 68] width 10 height 8
radio input "true"
click at [530, 185] on label "False" at bounding box center [536, 170] width 60 height 29
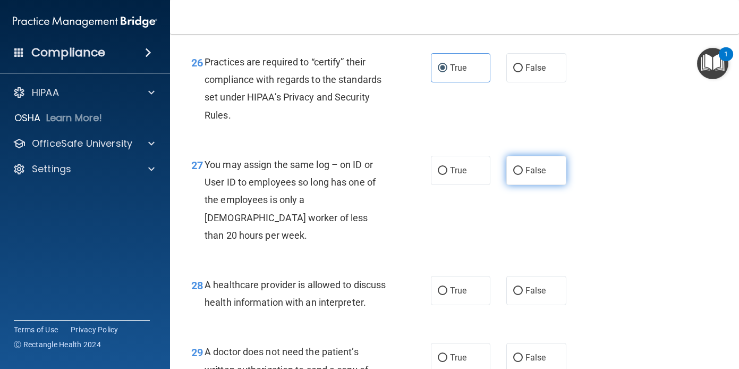
click at [523, 175] on input "False" at bounding box center [518, 171] width 10 height 8
radio input "true"
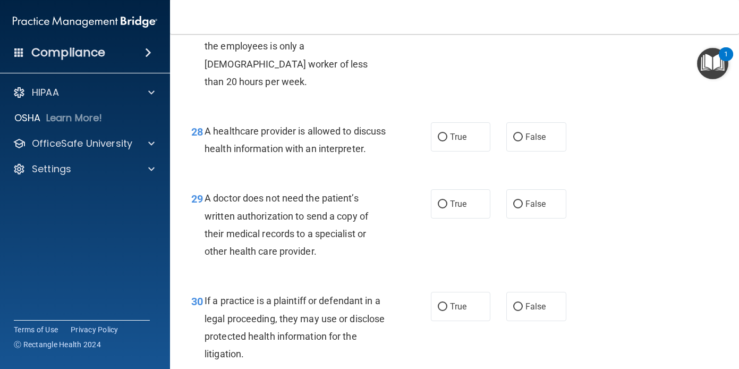
scroll to position [2730, 0]
click at [451, 141] on span "True" at bounding box center [458, 136] width 16 height 10
click at [447, 141] on input "True" at bounding box center [443, 137] width 10 height 8
radio input "true"
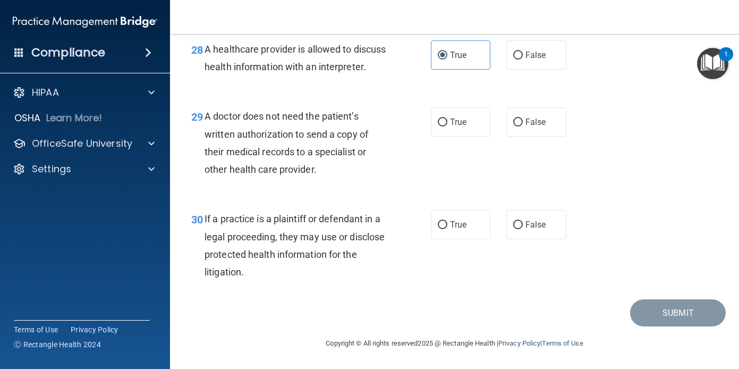
scroll to position [2832, 0]
click at [548, 137] on label "False" at bounding box center [536, 121] width 60 height 29
click at [523, 126] on input "False" at bounding box center [518, 122] width 10 height 8
radio input "true"
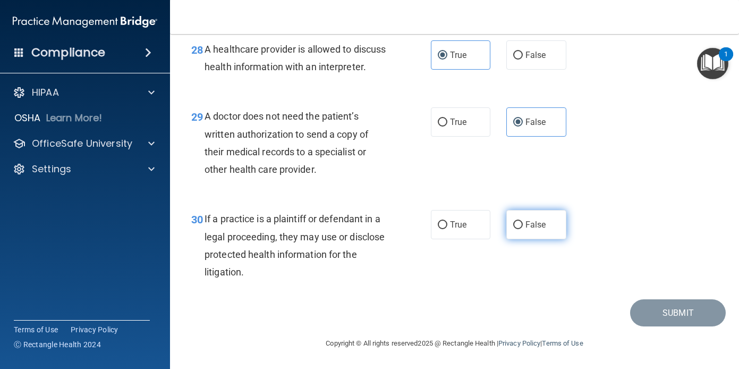
click at [521, 232] on label "False" at bounding box center [536, 224] width 60 height 29
click at [521, 229] on input "False" at bounding box center [518, 225] width 10 height 8
radio input "true"
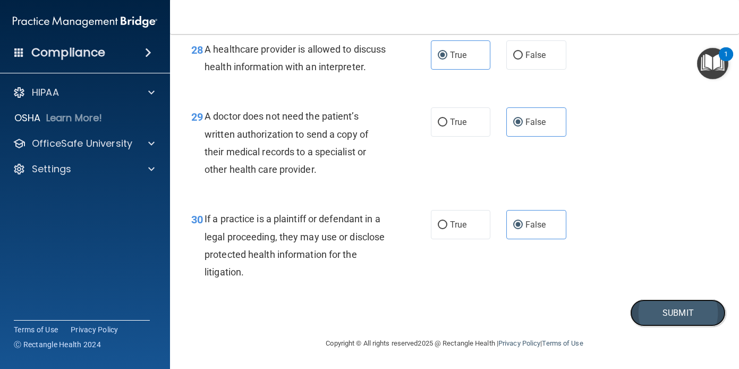
click at [651, 314] on button "Submit" at bounding box center [678, 312] width 96 height 27
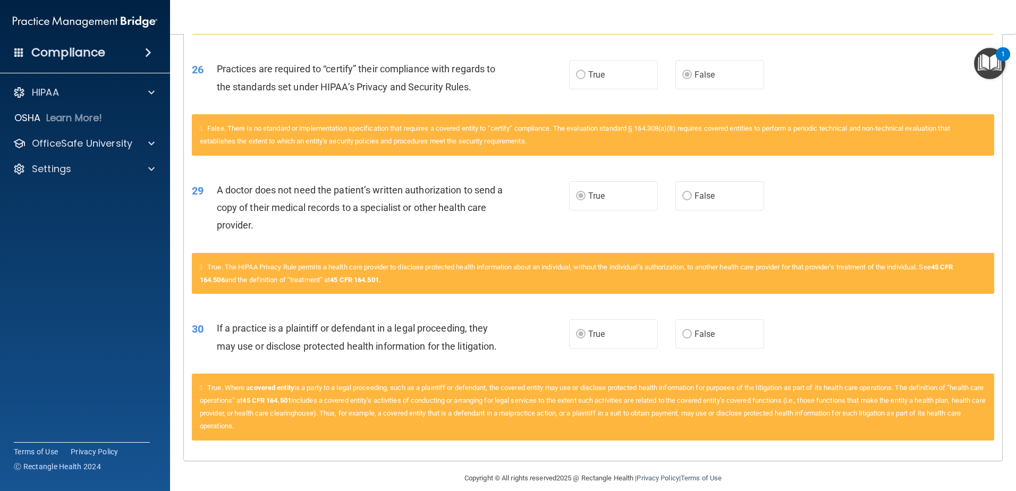
scroll to position [2509, 0]
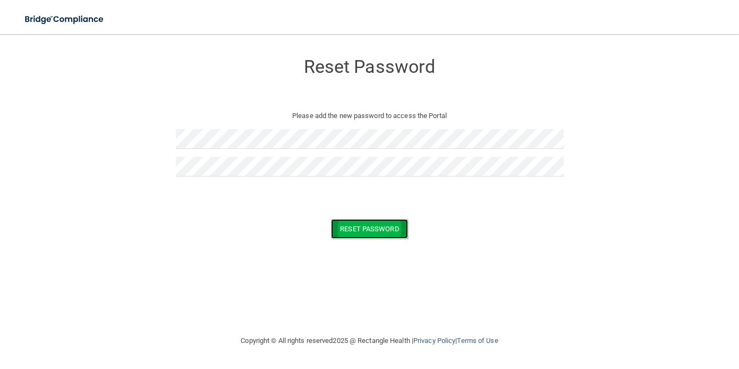
click at [375, 227] on button "Reset Password" at bounding box center [369, 229] width 77 height 20
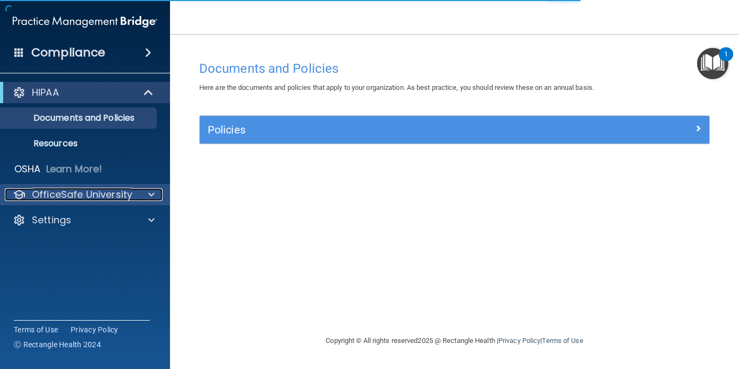
click at [133, 190] on div "OfficeSafe University" at bounding box center [71, 194] width 132 height 13
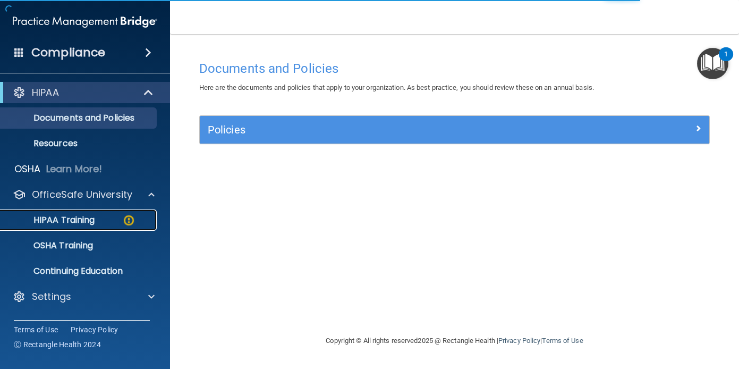
click at [77, 217] on p "HIPAA Training" at bounding box center [51, 220] width 88 height 11
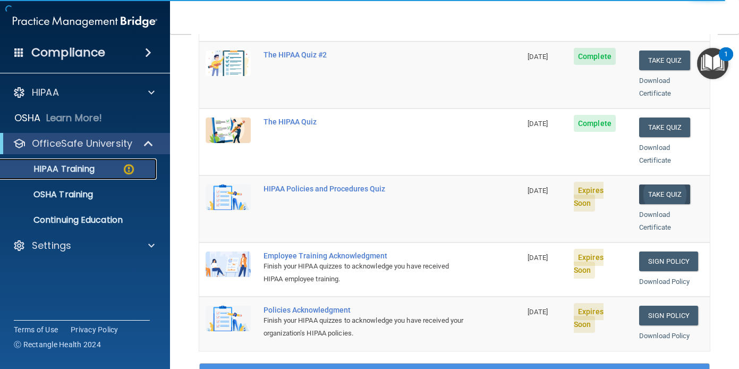
scroll to position [159, 0]
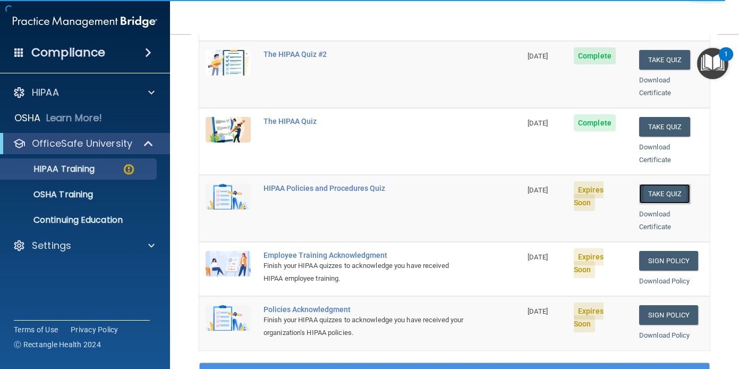
click at [663, 184] on button "Take Quiz" at bounding box center [664, 194] width 51 height 20
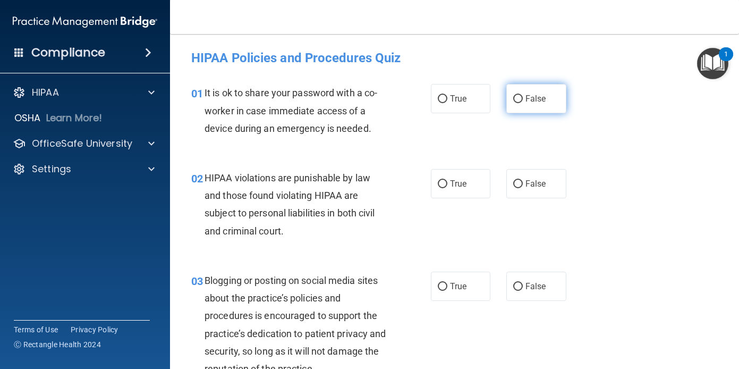
click at [531, 102] on span "False" at bounding box center [536, 99] width 21 height 10
click at [523, 102] on input "False" at bounding box center [518, 99] width 10 height 8
radio input "true"
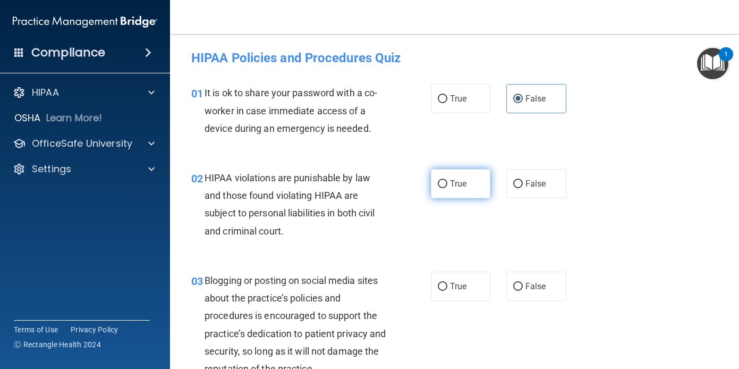
click at [446, 193] on label "True" at bounding box center [461, 183] width 60 height 29
click at [446, 188] on input "True" at bounding box center [443, 184] width 10 height 8
radio input "true"
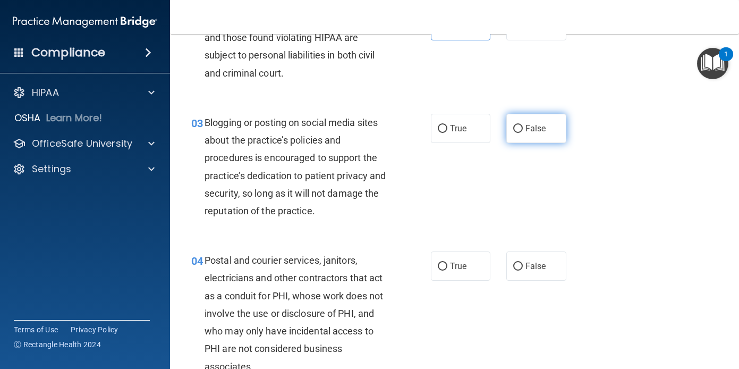
scroll to position [158, 0]
click at [527, 137] on label "False" at bounding box center [536, 127] width 60 height 29
click at [523, 132] on input "False" at bounding box center [518, 128] width 10 height 8
radio input "true"
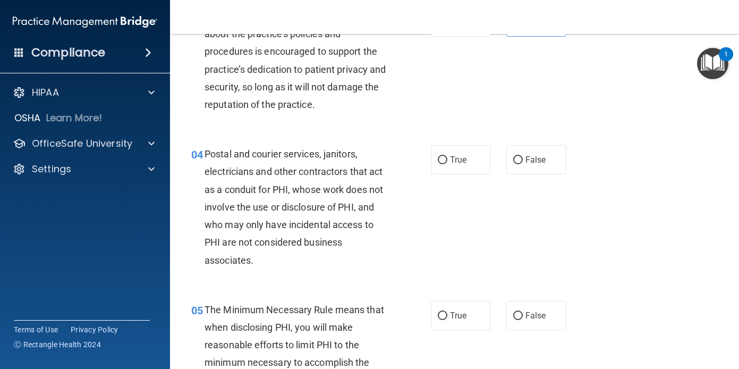
scroll to position [265, 0]
click at [446, 166] on label "True" at bounding box center [461, 159] width 60 height 29
click at [446, 164] on input "True" at bounding box center [443, 160] width 10 height 8
radio input "true"
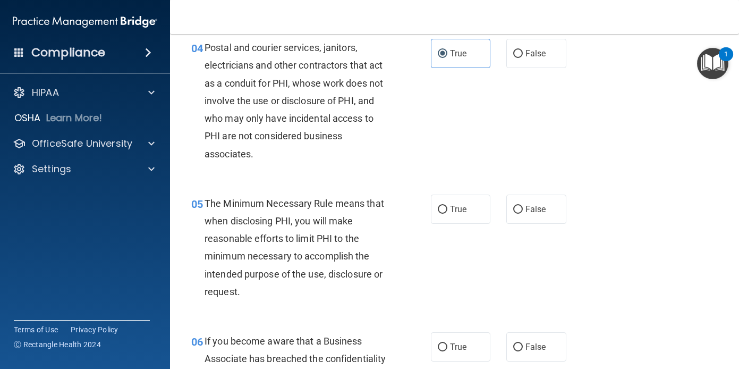
scroll to position [371, 0]
click at [449, 215] on label "True" at bounding box center [461, 208] width 60 height 29
click at [447, 213] on input "True" at bounding box center [443, 209] width 10 height 8
radio input "true"
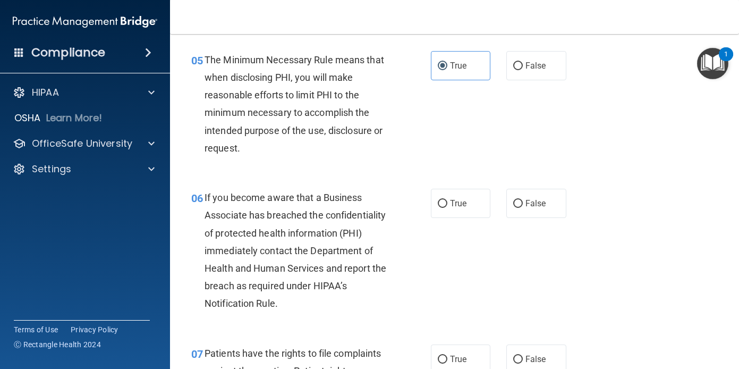
scroll to position [517, 0]
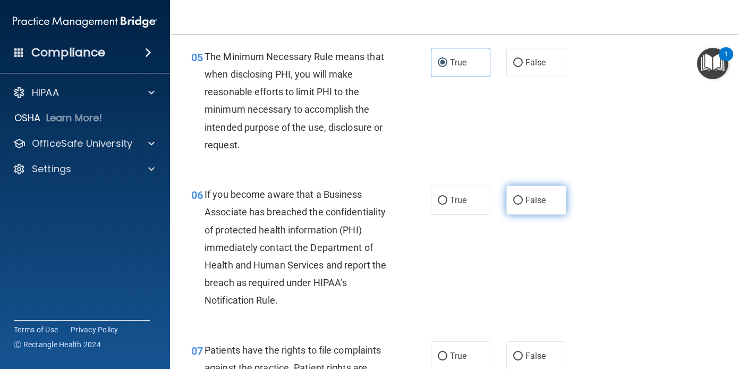
click at [531, 203] on span "False" at bounding box center [536, 200] width 21 height 10
click at [523, 203] on input "False" at bounding box center [518, 201] width 10 height 8
radio input "true"
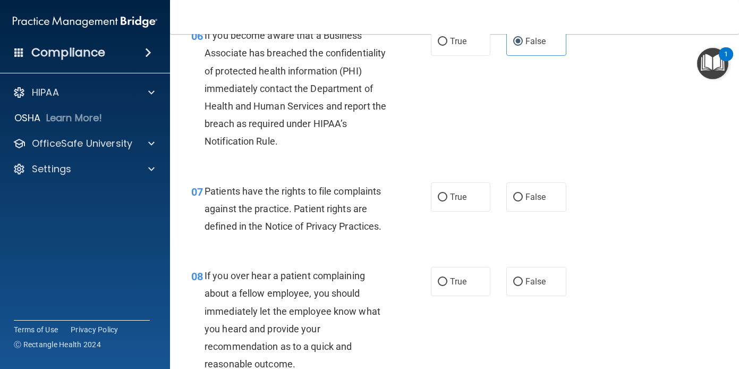
scroll to position [676, 0]
click at [450, 205] on label "True" at bounding box center [461, 196] width 60 height 29
click at [447, 201] on input "True" at bounding box center [443, 197] width 10 height 8
radio input "true"
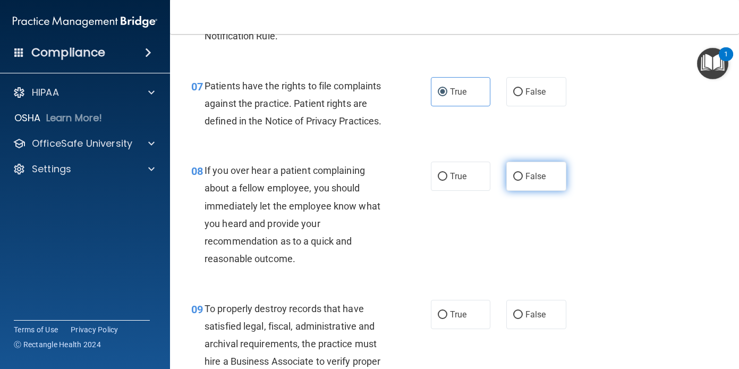
click at [530, 181] on span "False" at bounding box center [536, 176] width 21 height 10
click at [523, 181] on input "False" at bounding box center [518, 177] width 10 height 8
radio input "true"
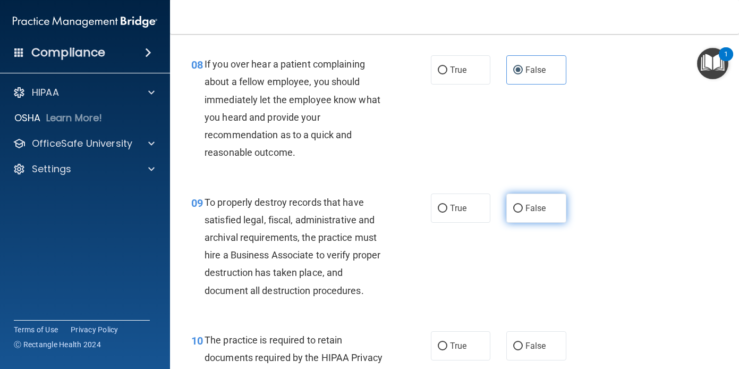
scroll to position [888, 0]
click at [545, 210] on label "False" at bounding box center [536, 207] width 60 height 29
click at [523, 210] on input "False" at bounding box center [518, 208] width 10 height 8
radio input "true"
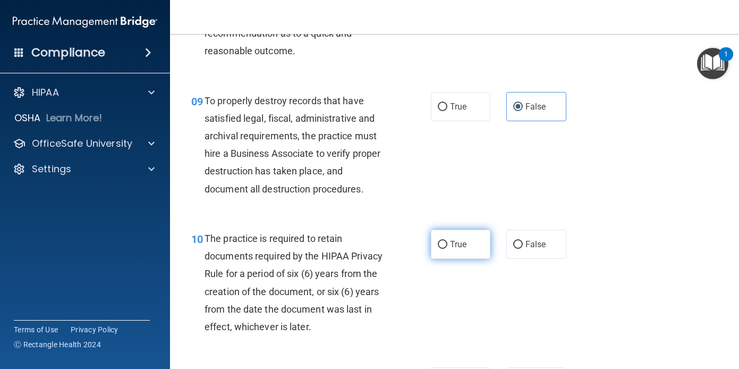
click at [453, 243] on span "True" at bounding box center [458, 244] width 16 height 10
click at [447, 243] on input "True" at bounding box center [443, 245] width 10 height 8
radio input "true"
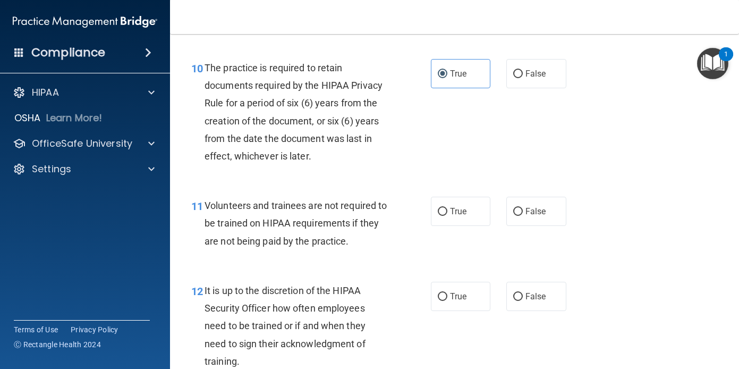
scroll to position [1160, 0]
click at [514, 215] on label "False" at bounding box center [536, 210] width 60 height 29
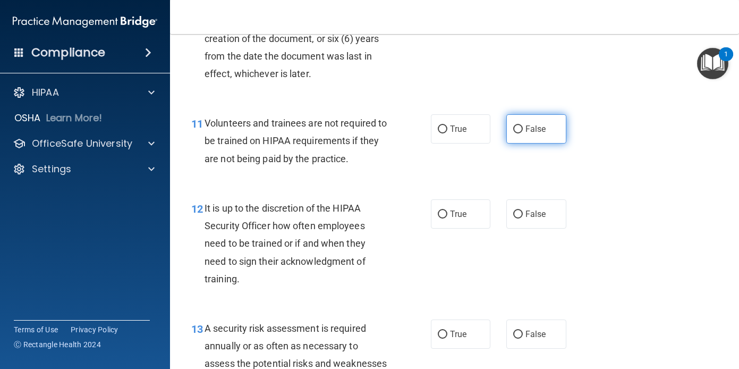
click at [545, 135] on label "False" at bounding box center [536, 128] width 60 height 29
click at [523, 133] on input "False" at bounding box center [518, 129] width 10 height 8
radio input "true"
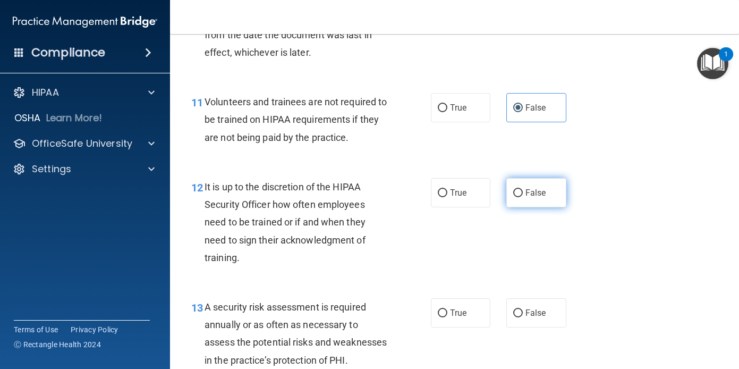
click at [528, 194] on span "False" at bounding box center [536, 193] width 21 height 10
click at [523, 194] on input "False" at bounding box center [518, 193] width 10 height 8
radio input "true"
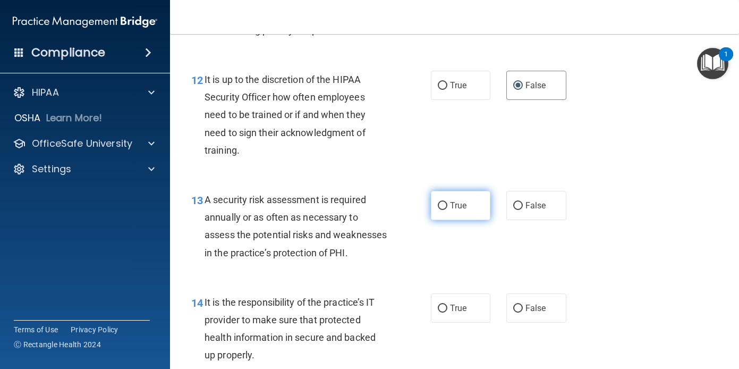
scroll to position [1371, 0]
click at [443, 207] on input "True" at bounding box center [443, 205] width 10 height 8
radio input "true"
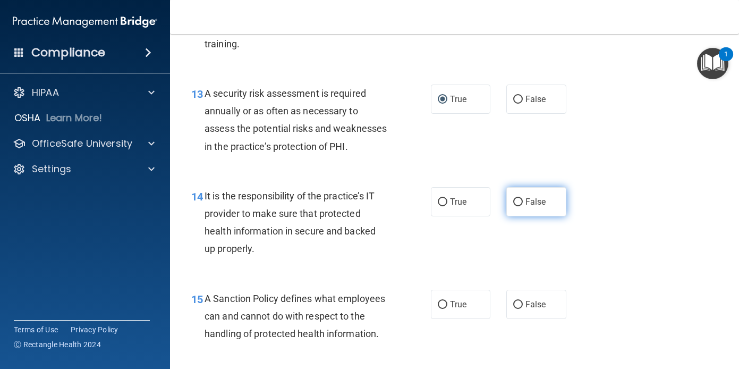
click at [528, 216] on label "False" at bounding box center [536, 201] width 60 height 29
click at [523, 206] on input "False" at bounding box center [518, 202] width 10 height 8
radio input "true"
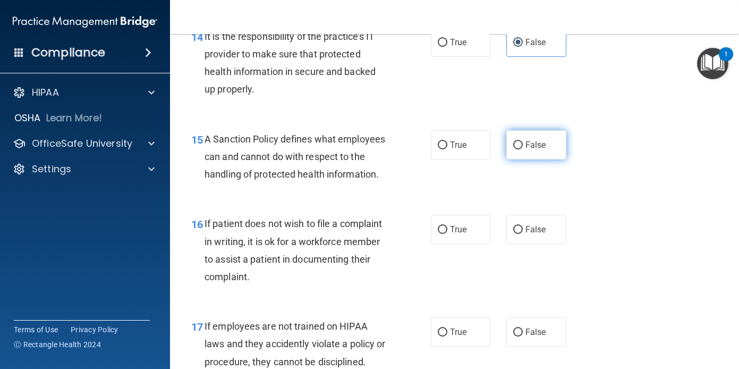
click at [528, 150] on span "False" at bounding box center [536, 145] width 21 height 10
click at [523, 149] on input "False" at bounding box center [518, 145] width 10 height 8
radio input "true"
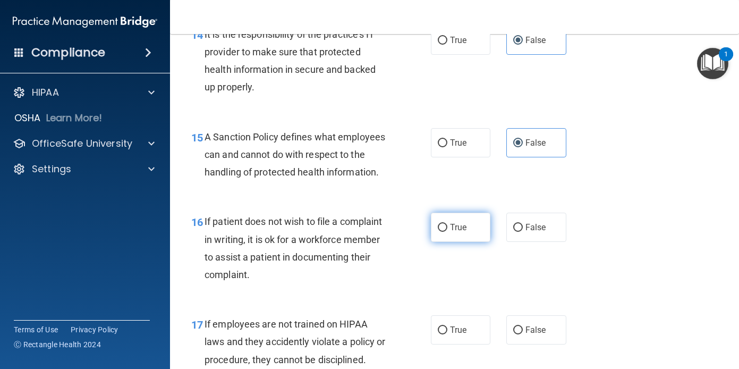
scroll to position [1639, 0]
click at [458, 241] on label "True" at bounding box center [461, 226] width 60 height 29
click at [447, 231] on input "True" at bounding box center [443, 227] width 10 height 8
radio input "true"
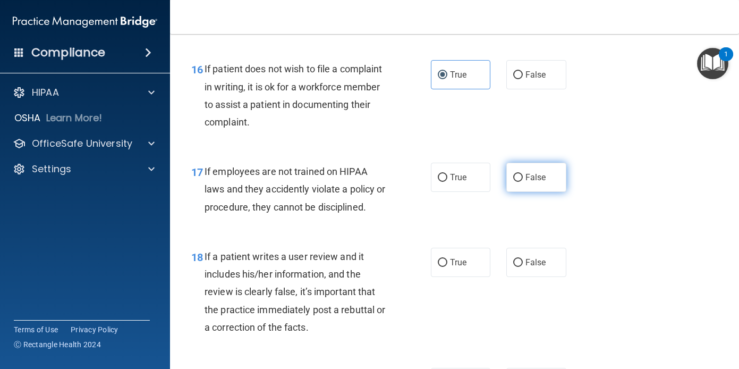
click at [531, 192] on label "False" at bounding box center [536, 177] width 60 height 29
click at [523, 182] on input "False" at bounding box center [518, 178] width 10 height 8
radio input "true"
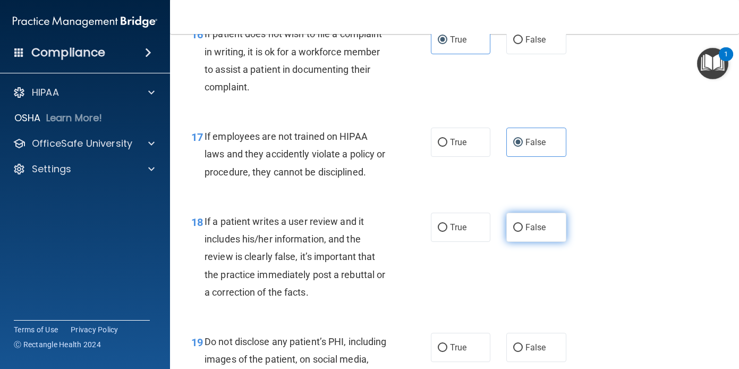
click at [539, 232] on span "False" at bounding box center [536, 227] width 21 height 10
click at [523, 232] on input "False" at bounding box center [518, 228] width 10 height 8
radio input "true"
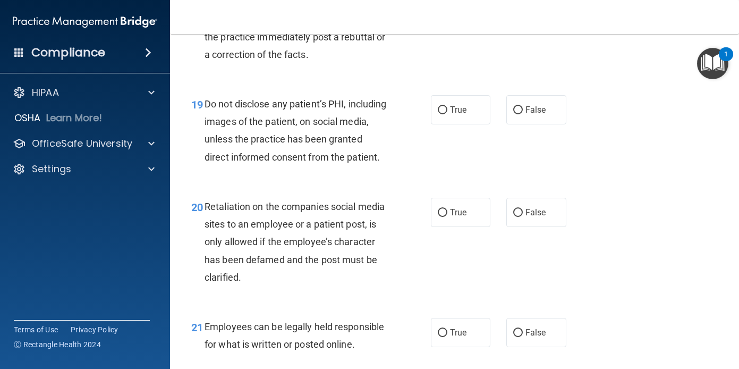
scroll to position [2064, 0]
click at [466, 124] on label "True" at bounding box center [461, 109] width 60 height 29
click at [447, 114] on input "True" at bounding box center [443, 110] width 10 height 8
radio input "true"
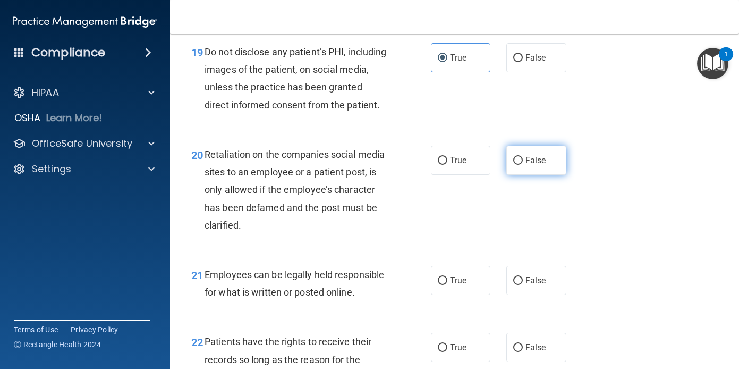
click at [526, 165] on span "False" at bounding box center [536, 160] width 21 height 10
click at [522, 165] on input "False" at bounding box center [518, 161] width 10 height 8
radio input "true"
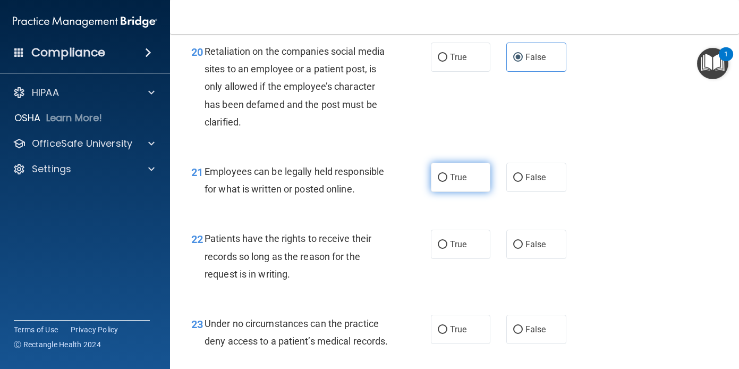
click at [450, 192] on label "True" at bounding box center [461, 177] width 60 height 29
click at [447, 182] on input "True" at bounding box center [443, 178] width 10 height 8
radio input "true"
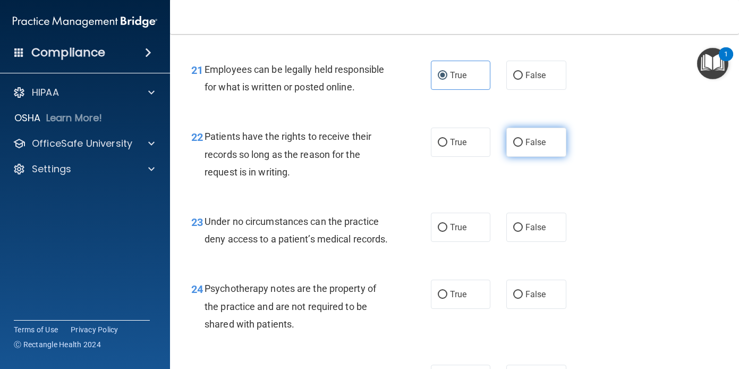
click at [527, 157] on label "False" at bounding box center [536, 142] width 60 height 29
click at [523, 146] on input "False" at bounding box center [518, 142] width 10 height 8
radio input "true"
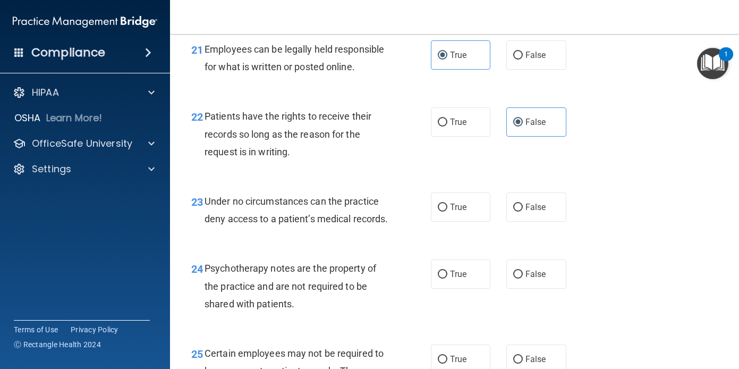
scroll to position [2343, 0]
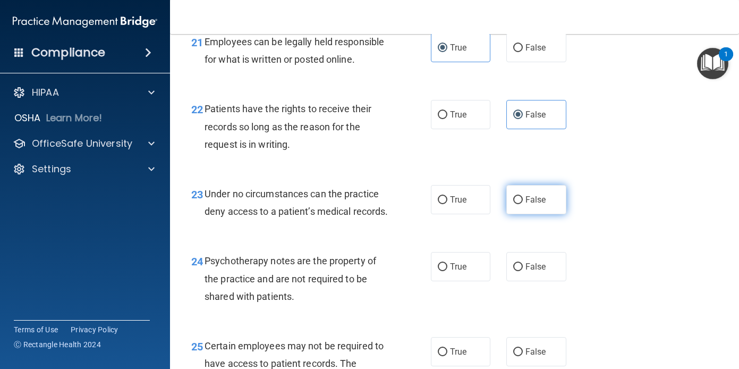
click at [539, 214] on label "False" at bounding box center [536, 199] width 60 height 29
click at [523, 204] on input "False" at bounding box center [518, 200] width 10 height 8
radio input "true"
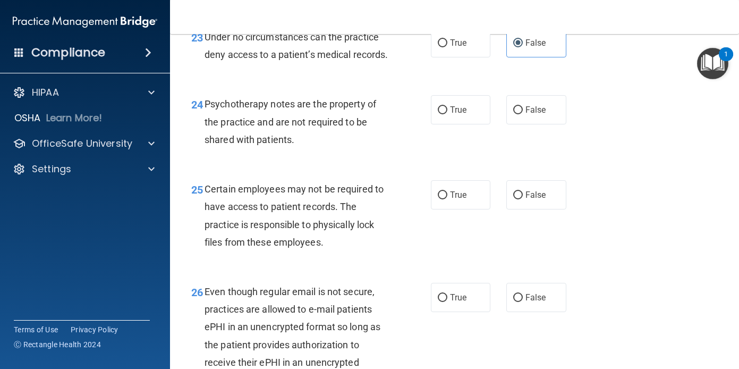
scroll to position [2505, 0]
click at [530, 124] on label "False" at bounding box center [536, 109] width 60 height 29
click at [523, 114] on input "False" at bounding box center [518, 110] width 10 height 8
radio input "true"
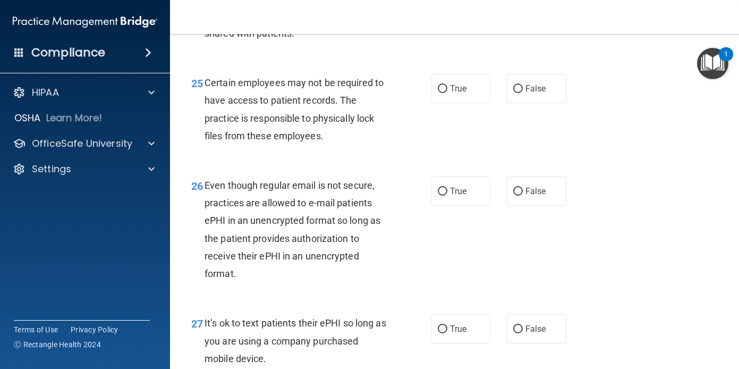
scroll to position [2612, 0]
click at [437, 103] on label "True" at bounding box center [461, 87] width 60 height 29
click at [438, 92] on input "True" at bounding box center [443, 88] width 10 height 8
radio input "true"
click at [444, 205] on label "True" at bounding box center [461, 190] width 60 height 29
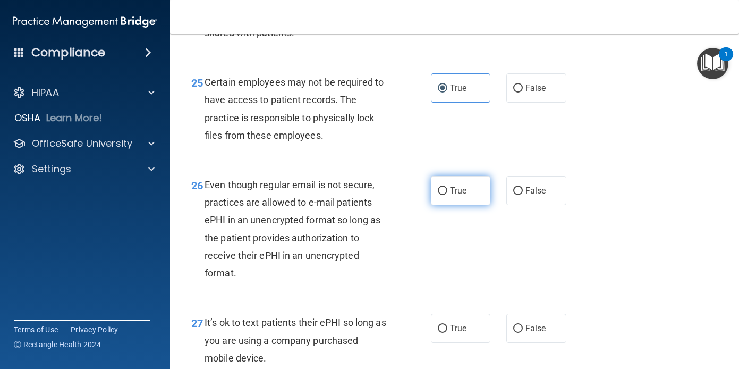
click at [444, 195] on input "True" at bounding box center [443, 191] width 10 height 8
radio input "true"
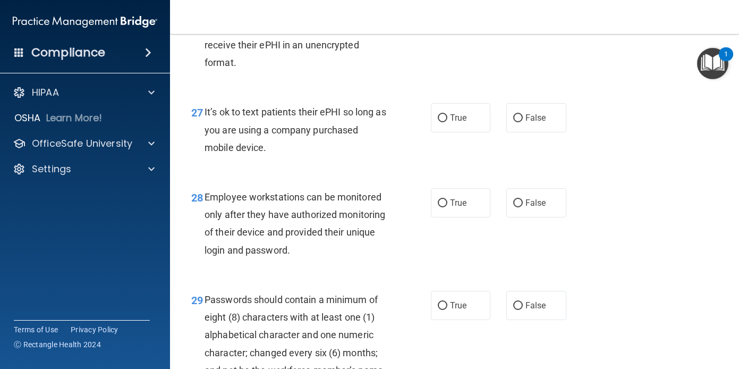
scroll to position [2823, 0]
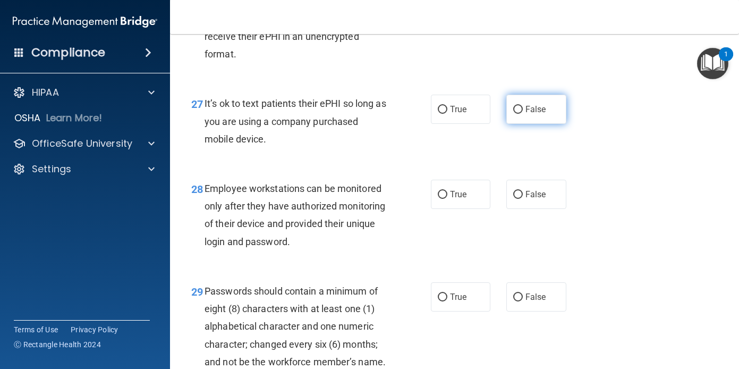
click at [529, 124] on label "False" at bounding box center [536, 109] width 60 height 29
click at [523, 114] on input "False" at bounding box center [518, 110] width 10 height 8
radio input "true"
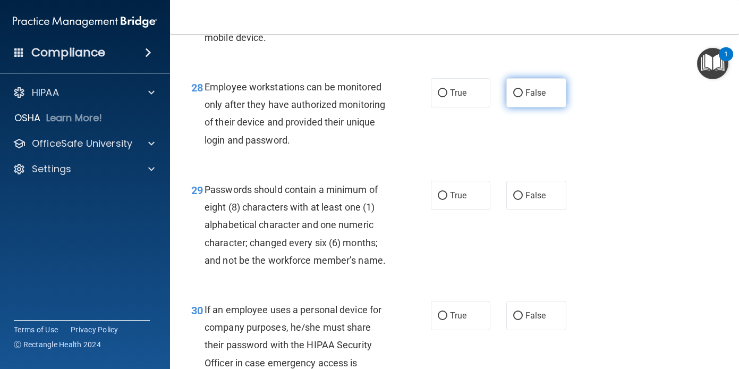
click at [529, 107] on label "False" at bounding box center [536, 92] width 60 height 29
click at [523, 97] on input "False" at bounding box center [518, 93] width 10 height 8
radio input "true"
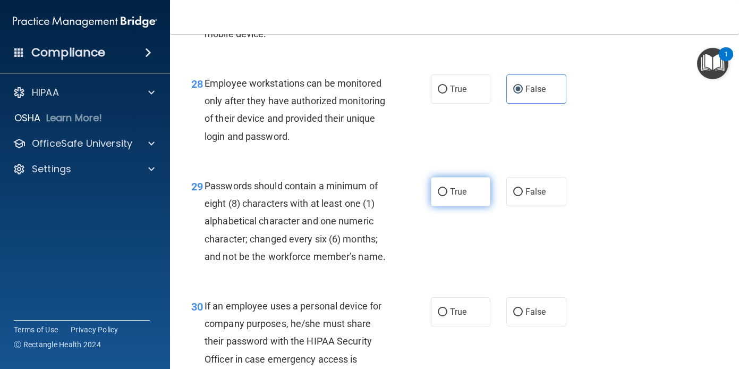
click at [458, 197] on span "True" at bounding box center [458, 192] width 16 height 10
click at [447, 196] on input "True" at bounding box center [443, 192] width 10 height 8
radio input "true"
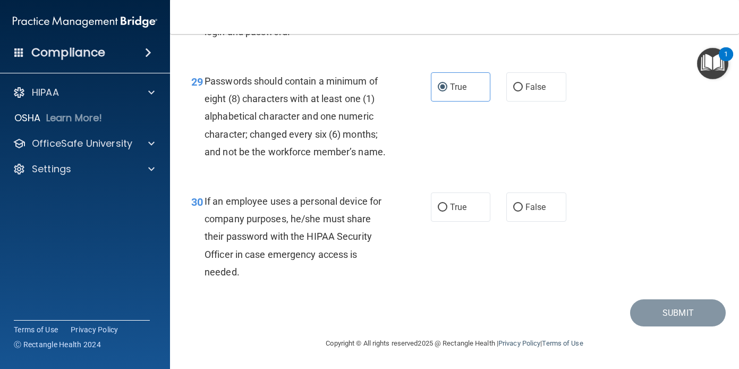
scroll to position [3146, 0]
click at [526, 213] on label "False" at bounding box center [536, 206] width 60 height 29
click at [523, 211] on input "False" at bounding box center [518, 208] width 10 height 8
radio input "true"
click at [677, 312] on button "Submit" at bounding box center [678, 312] width 96 height 27
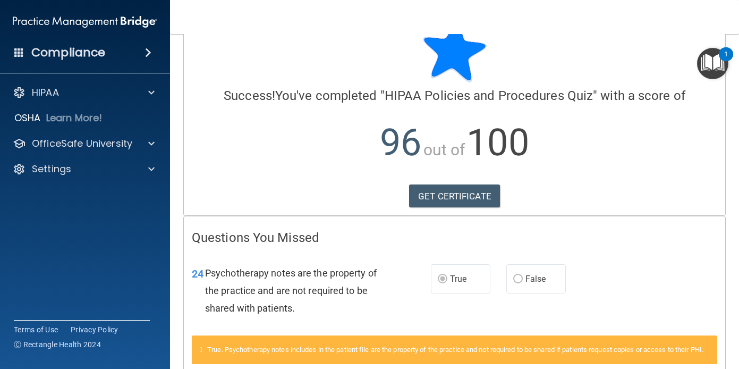
scroll to position [106, 0]
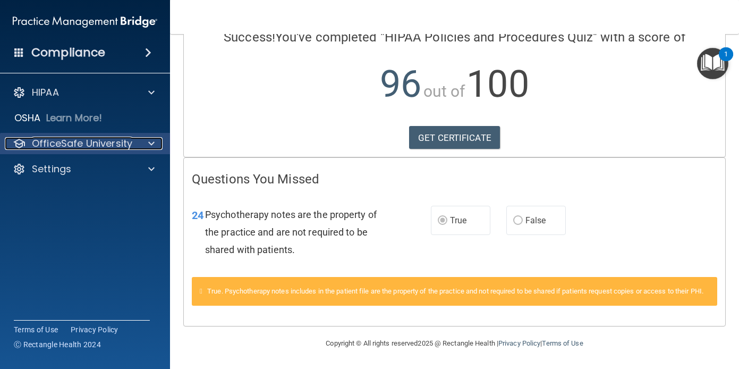
click at [142, 141] on div at bounding box center [150, 143] width 27 height 13
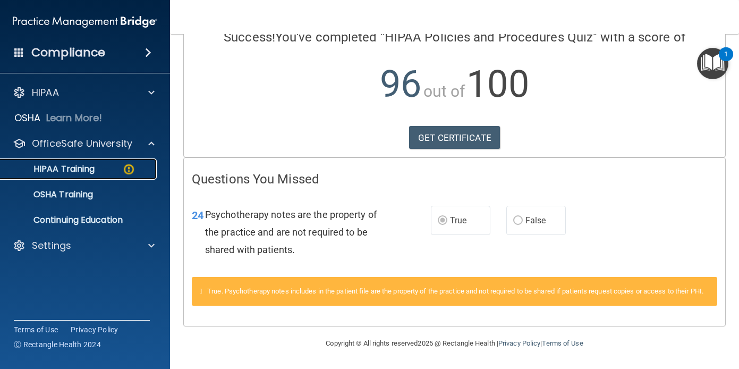
click at [91, 165] on p "HIPAA Training" at bounding box center [51, 169] width 88 height 11
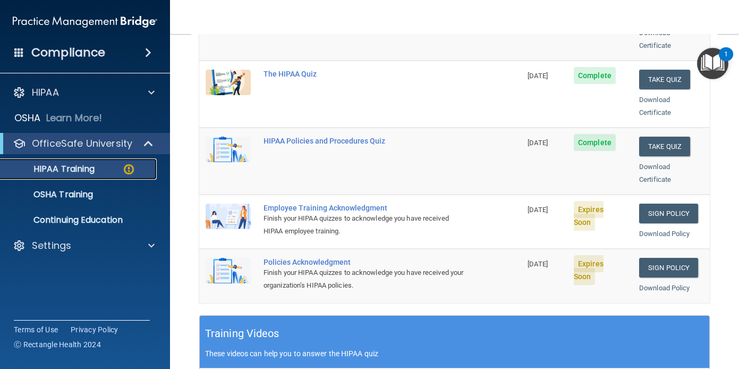
scroll to position [207, 0]
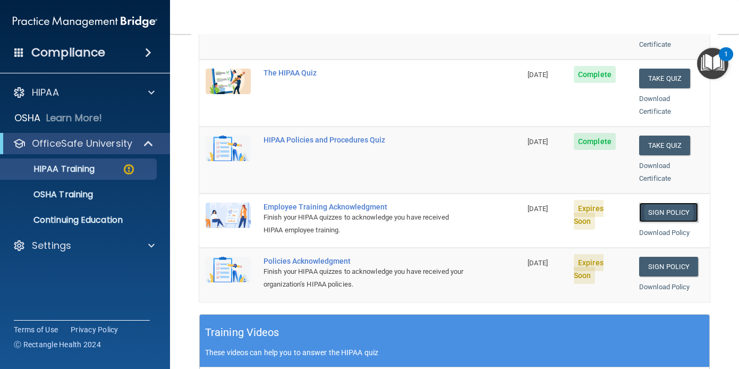
click at [653, 202] on link "Sign Policy" at bounding box center [668, 212] width 59 height 20
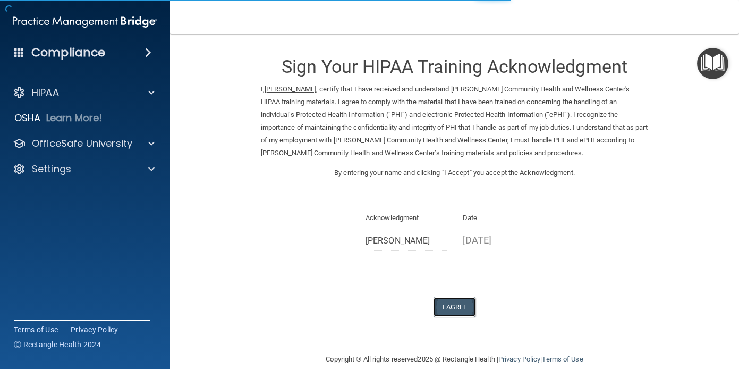
click at [451, 301] on button "I Agree" at bounding box center [455, 307] width 43 height 20
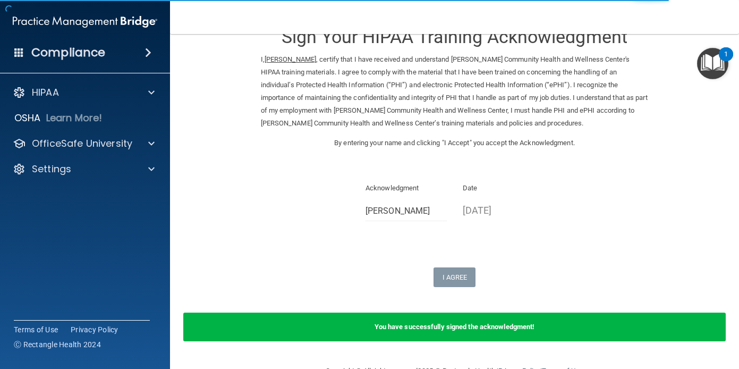
scroll to position [30, 0]
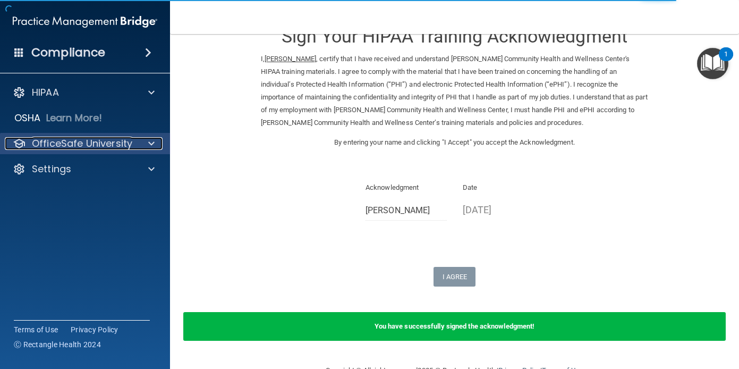
click at [121, 143] on p "OfficeSafe University" at bounding box center [82, 143] width 100 height 13
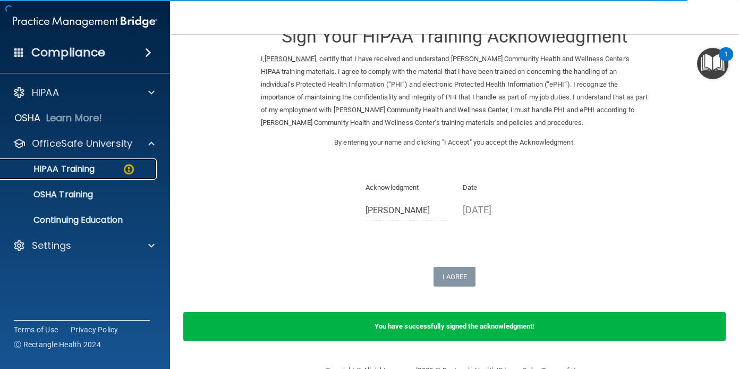
click at [104, 174] on div "HIPAA Training" at bounding box center [79, 169] width 145 height 11
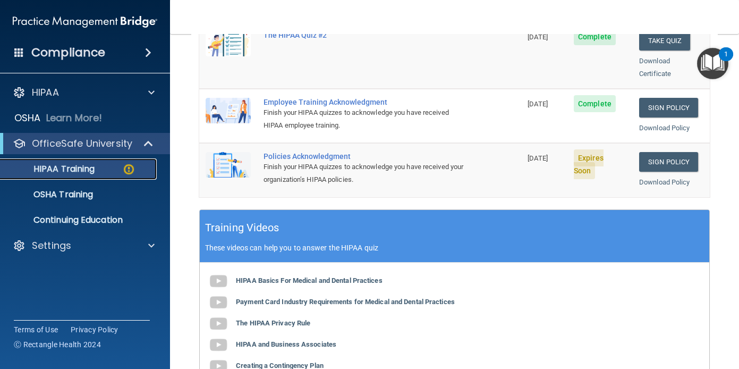
scroll to position [312, 0]
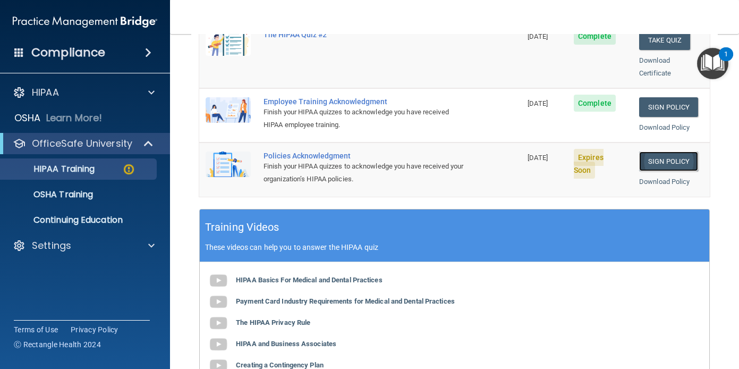
click at [645, 151] on link "Sign Policy" at bounding box center [668, 161] width 59 height 20
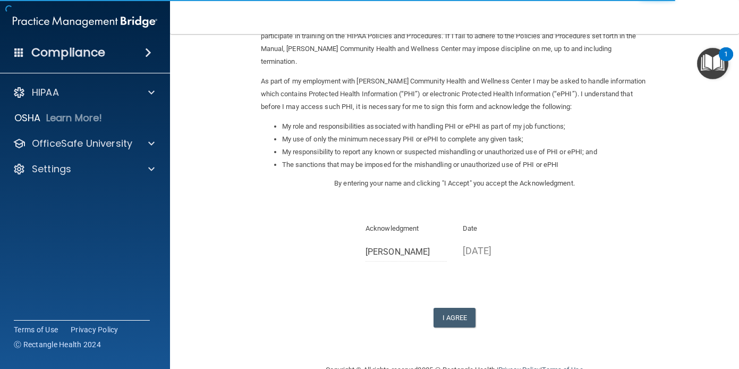
scroll to position [131, 0]
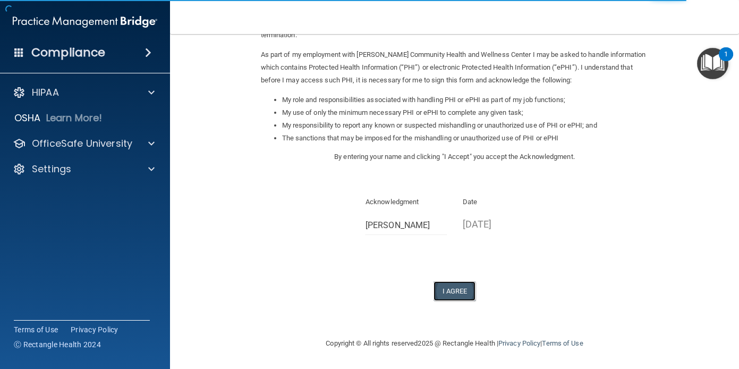
click at [451, 289] on button "I Agree" at bounding box center [455, 291] width 43 height 20
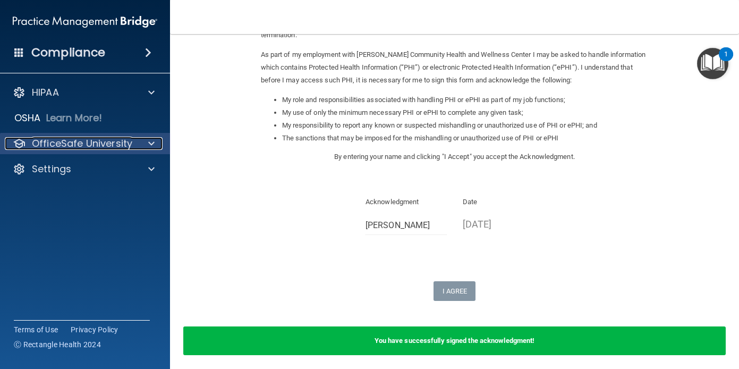
click at [70, 138] on p "OfficeSafe University" at bounding box center [82, 143] width 100 height 13
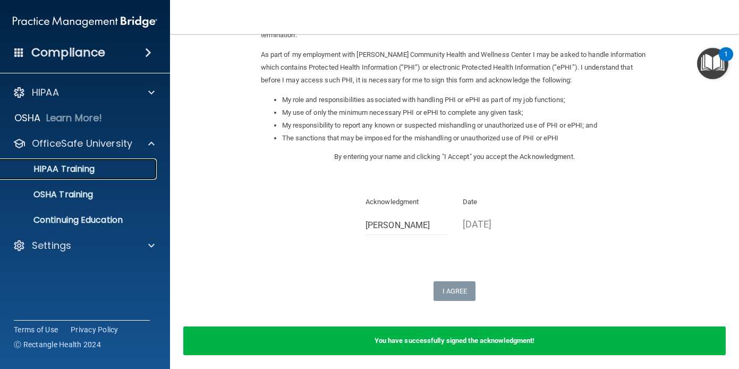
click at [83, 179] on link "HIPAA Training" at bounding box center [72, 168] width 167 height 21
